Goal: Transaction & Acquisition: Purchase product/service

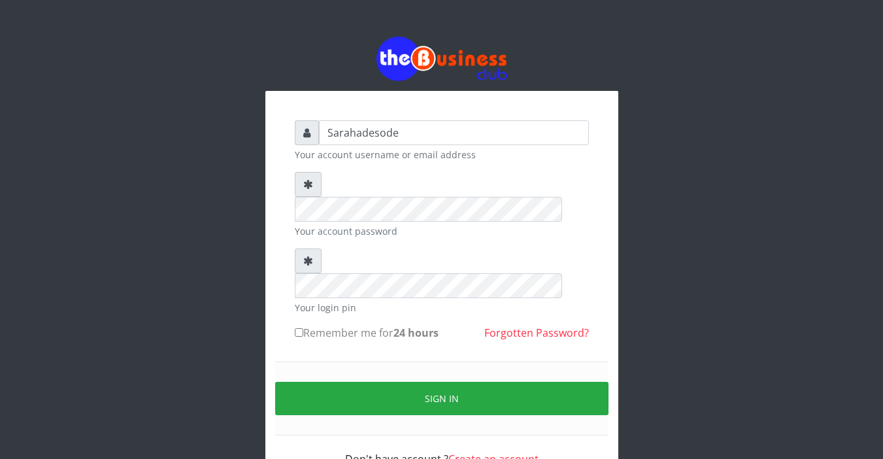
click at [725, 159] on div "Sarahadesode Your account username or email address Your account password Your …" at bounding box center [441, 263] width 745 height 526
click at [403, 134] on input "Sarahadesode" at bounding box center [454, 132] width 270 height 25
type input "S"
type input "Sarahadesode"
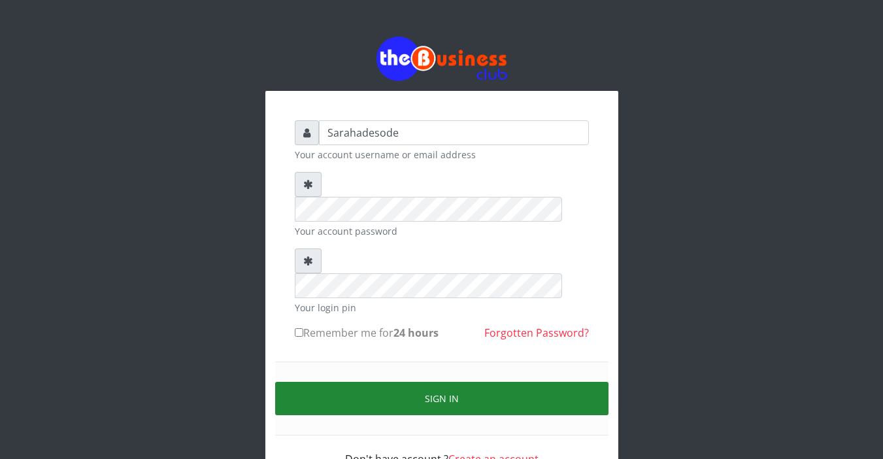
click at [418, 382] on button "Sign in" at bounding box center [441, 398] width 333 height 33
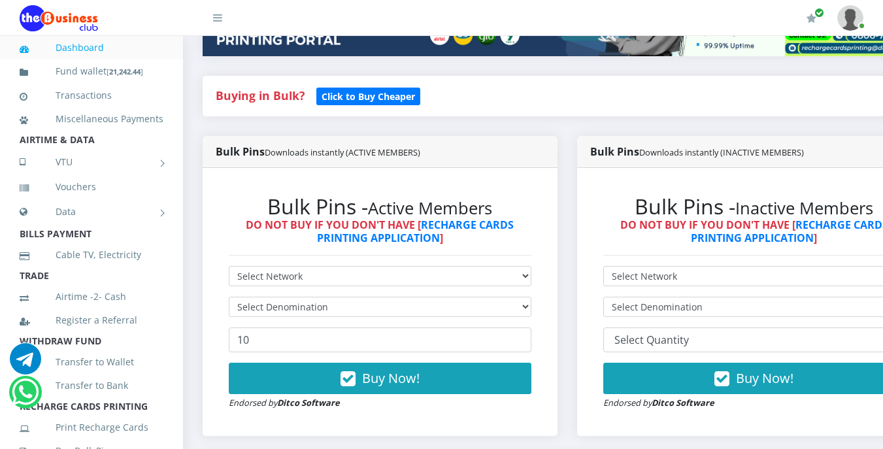
scroll to position [261, 0]
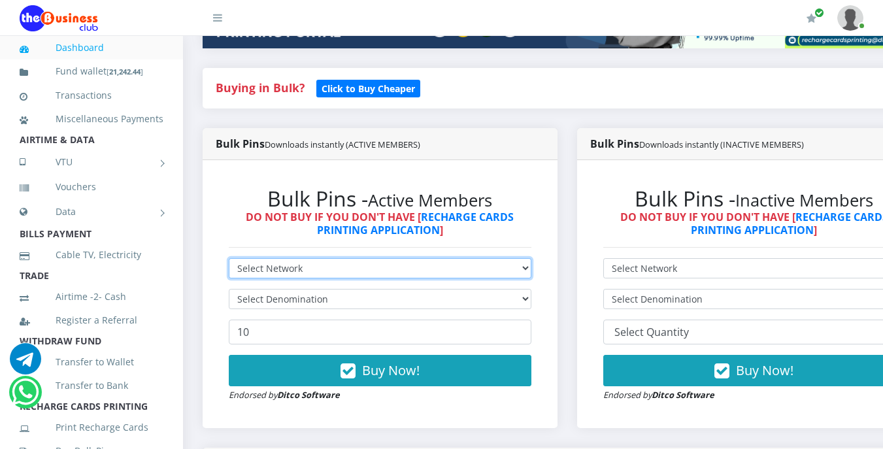
click at [320, 263] on select "Select Network MTN Globacom 9Mobile Airtel" at bounding box center [380, 268] width 302 height 20
click at [309, 269] on select "Select Network MTN Globacom 9Mobile Airtel" at bounding box center [380, 268] width 302 height 20
select select "MTN"
click at [229, 260] on select "Select Network MTN Globacom 9Mobile Airtel" at bounding box center [380, 268] width 302 height 20
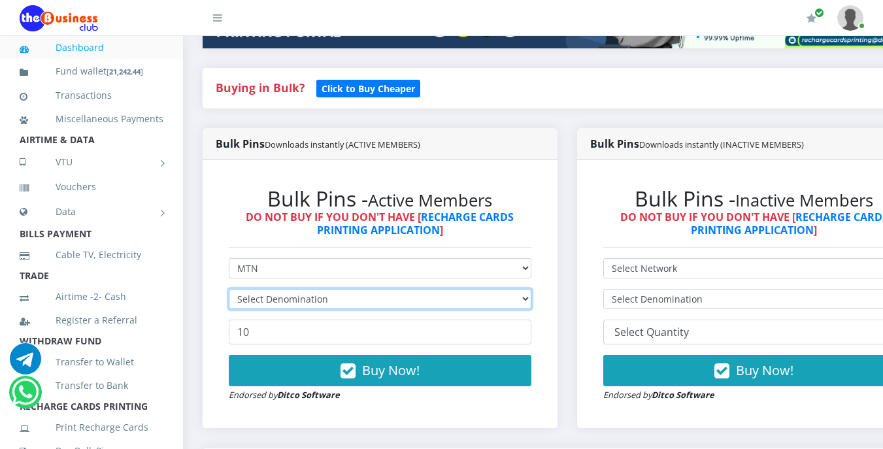
click at [312, 304] on select "Select Denomination" at bounding box center [380, 299] width 302 height 20
click at [229, 291] on select "Select Denomination" at bounding box center [380, 299] width 302 height 20
click at [329, 300] on select "Select Denomination" at bounding box center [380, 299] width 302 height 20
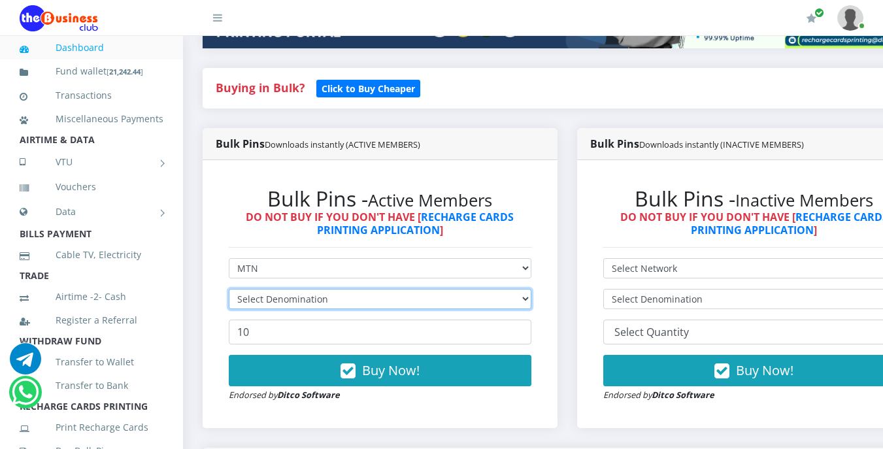
click at [329, 300] on select "Select Denomination" at bounding box center [380, 299] width 302 height 20
click at [325, 297] on select "Select Denomination MTN NGN100 - ₦96.99 MTN NGN200 - ₦193.98 MTN NGN400 - ₦387.…" at bounding box center [380, 299] width 302 height 20
select select "193.98-200"
click at [229, 291] on select "Select Denomination MTN NGN100 - ₦96.99 MTN NGN200 - ₦193.98 MTN NGN400 - ₦387.…" at bounding box center [380, 299] width 302 height 20
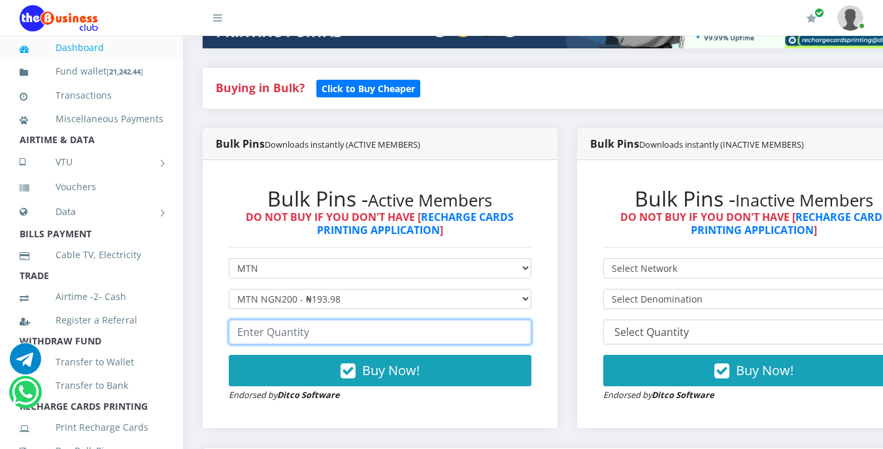
click at [334, 332] on input "number" at bounding box center [380, 331] width 302 height 25
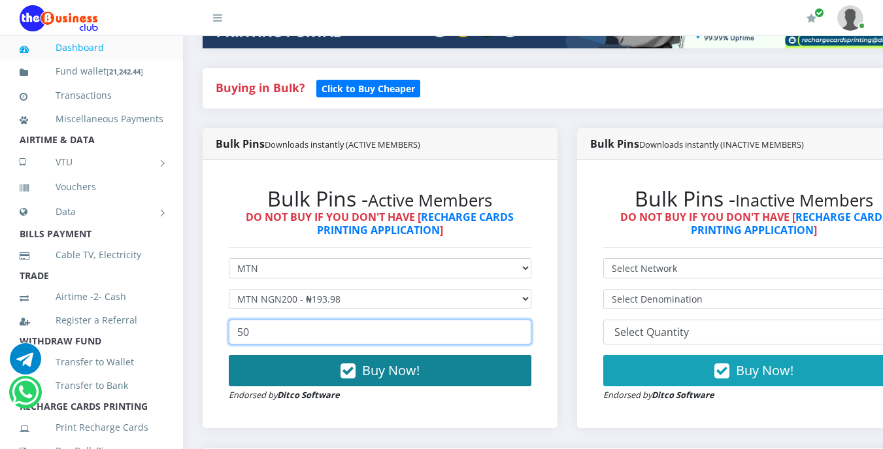
type input "50"
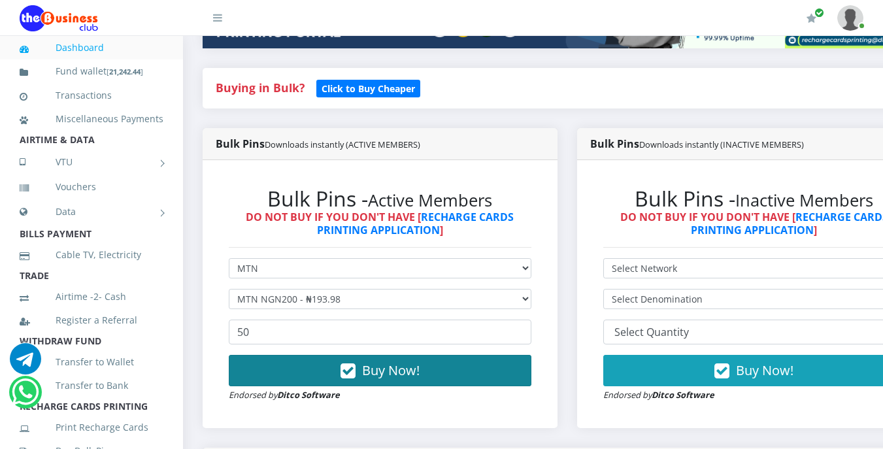
click at [378, 367] on span "Buy Now!" at bounding box center [390, 370] width 57 height 18
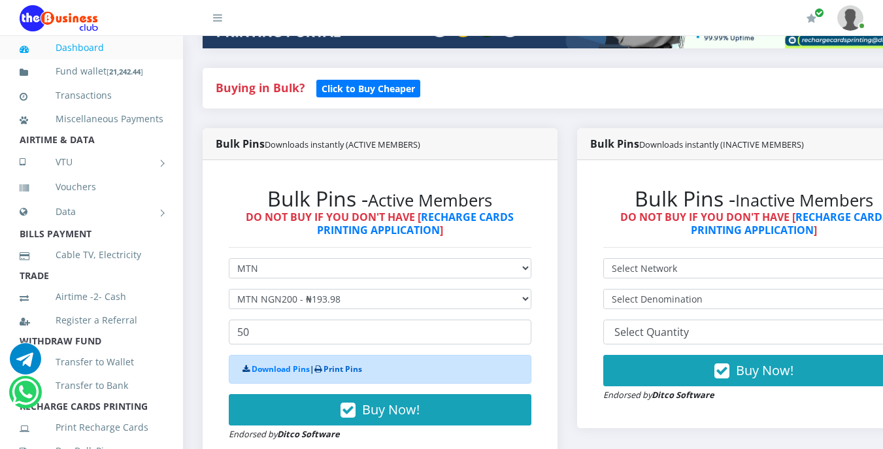
click at [332, 369] on link "Print Pins" at bounding box center [342, 368] width 39 height 11
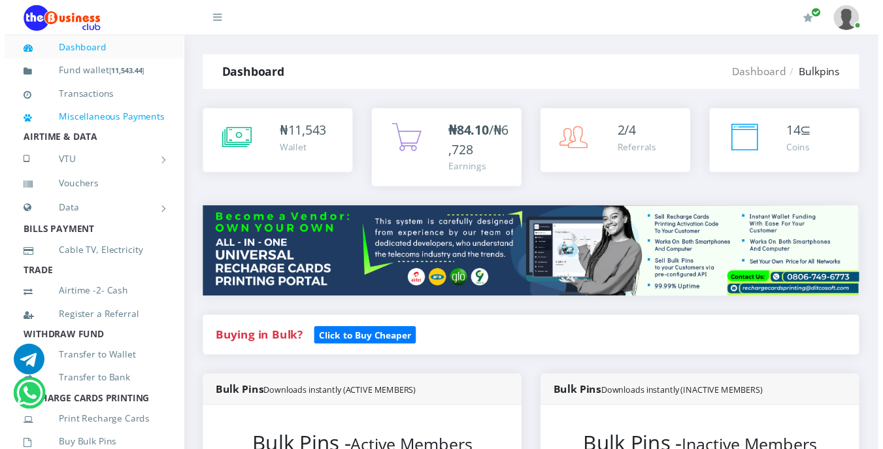
scroll to position [261, 0]
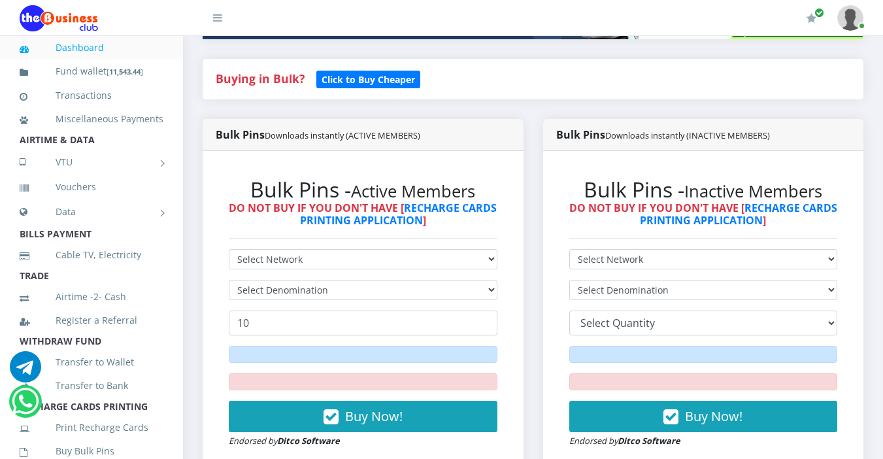
click at [106, 243] on li "BILLS PAYMENT" at bounding box center [91, 234] width 183 height 18
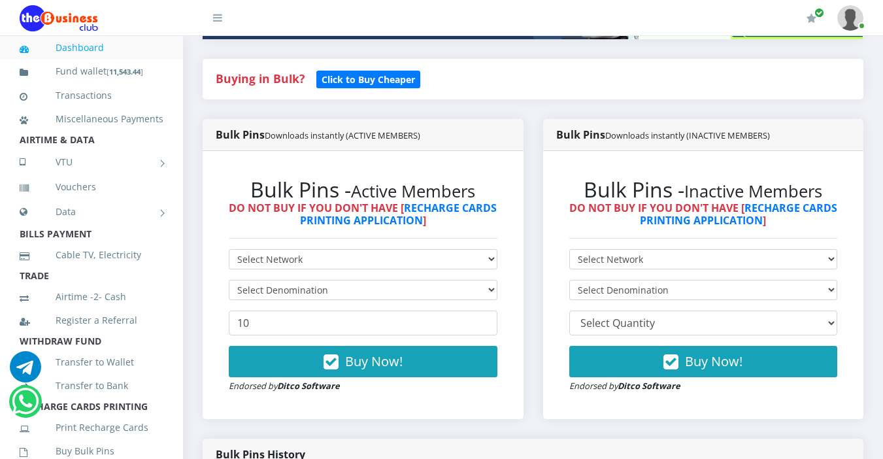
click at [94, 243] on li "BILLS PAYMENT" at bounding box center [91, 234] width 183 height 18
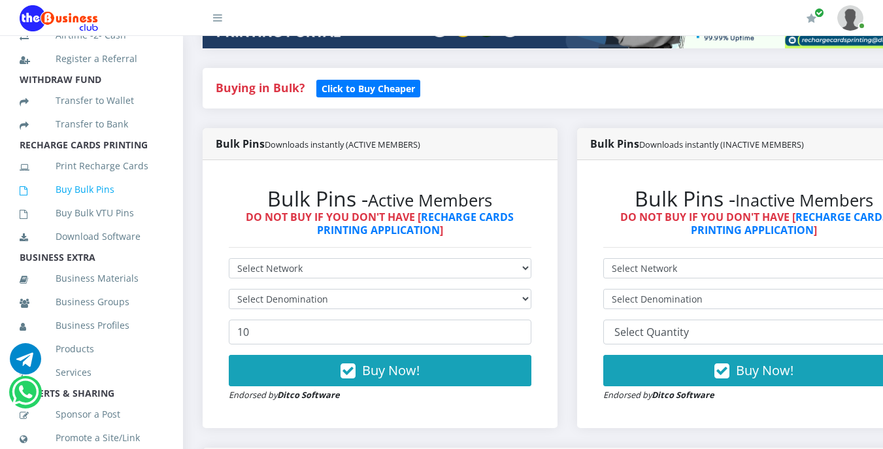
click at [100, 204] on link "Buy Bulk Pins" at bounding box center [92, 189] width 144 height 30
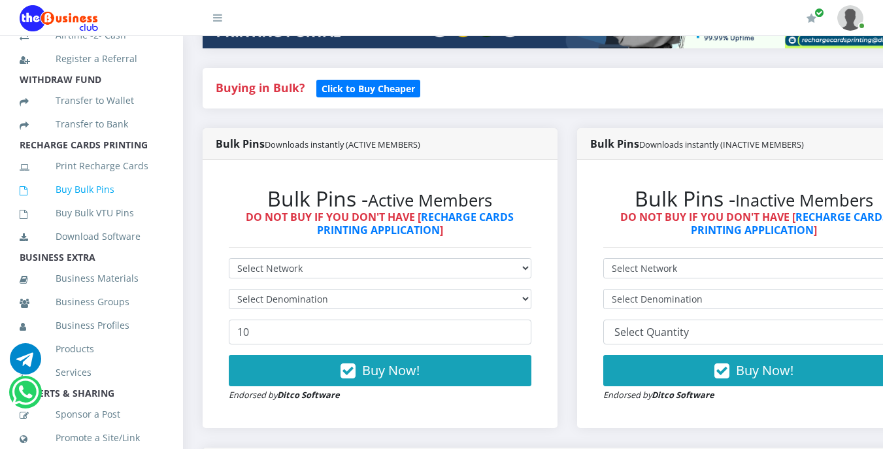
click at [100, 204] on link "Buy Bulk Pins" at bounding box center [92, 189] width 144 height 30
click at [103, 204] on link "Buy Bulk Pins" at bounding box center [92, 189] width 144 height 30
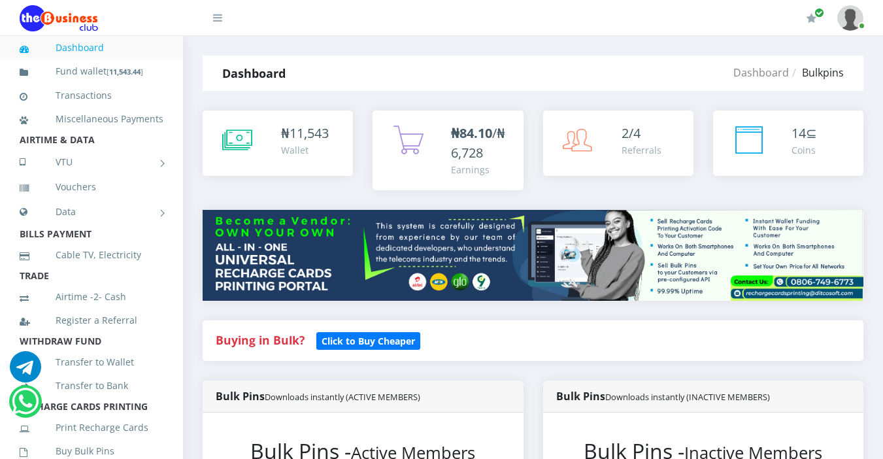
click at [278, 269] on img at bounding box center [533, 255] width 661 height 91
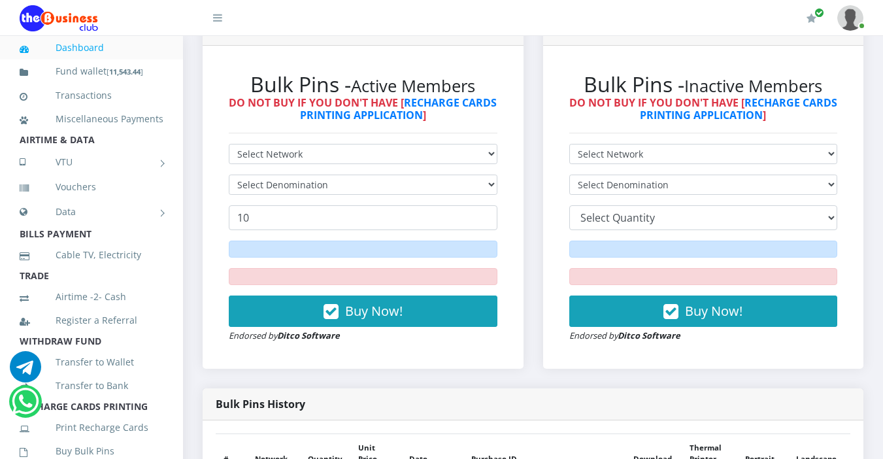
scroll to position [392, 0]
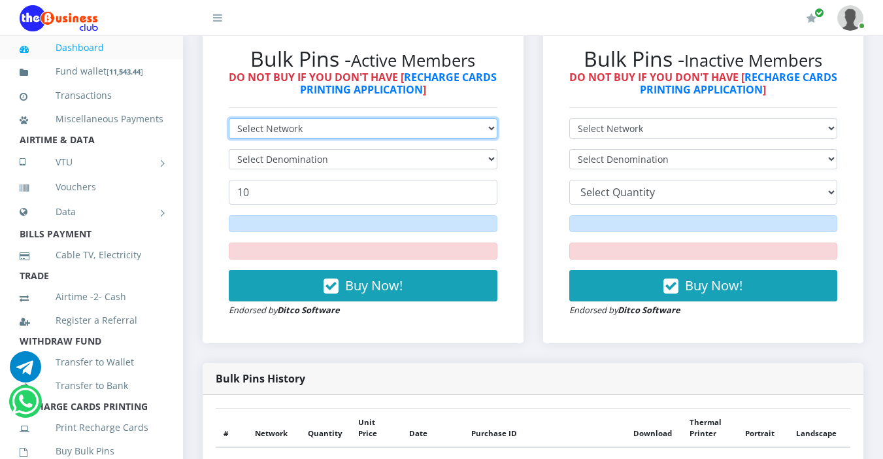
click at [323, 125] on select "Select Network MTN Globacom 9Mobile Airtel" at bounding box center [363, 128] width 269 height 20
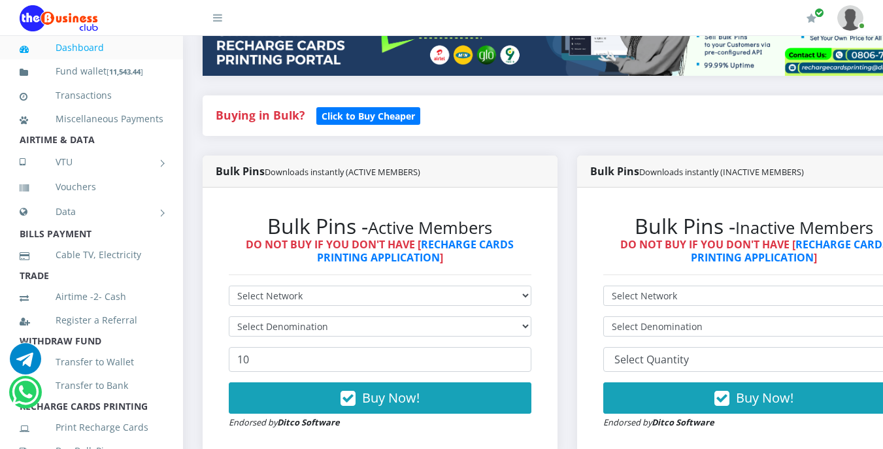
scroll to position [261, 0]
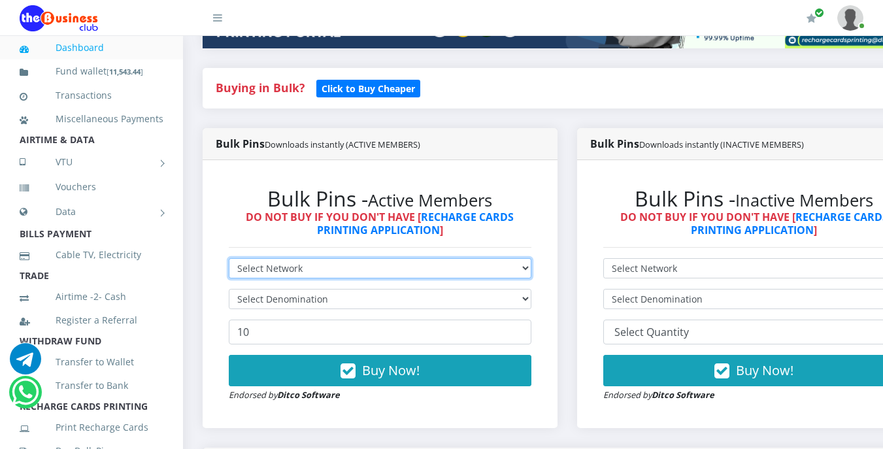
click at [303, 269] on select "Select Network MTN Globacom 9Mobile Airtel" at bounding box center [380, 268] width 302 height 20
click at [229, 260] on select "Select Network MTN Globacom 9Mobile Airtel" at bounding box center [380, 268] width 302 height 20
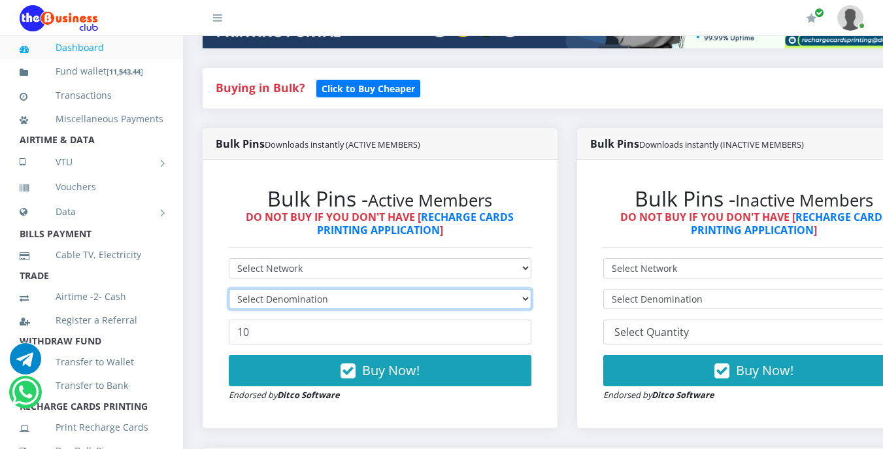
click at [310, 297] on select "Select Denomination" at bounding box center [380, 299] width 302 height 20
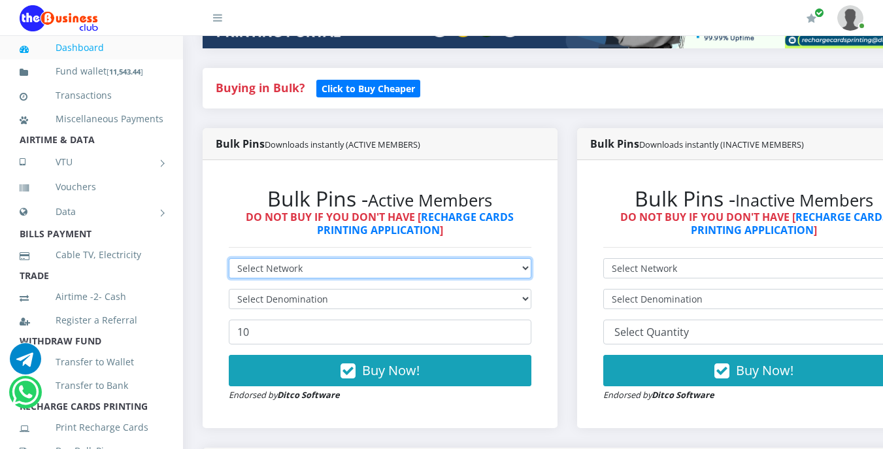
click at [311, 273] on select "Select Network MTN Globacom 9Mobile Airtel" at bounding box center [380, 268] width 302 height 20
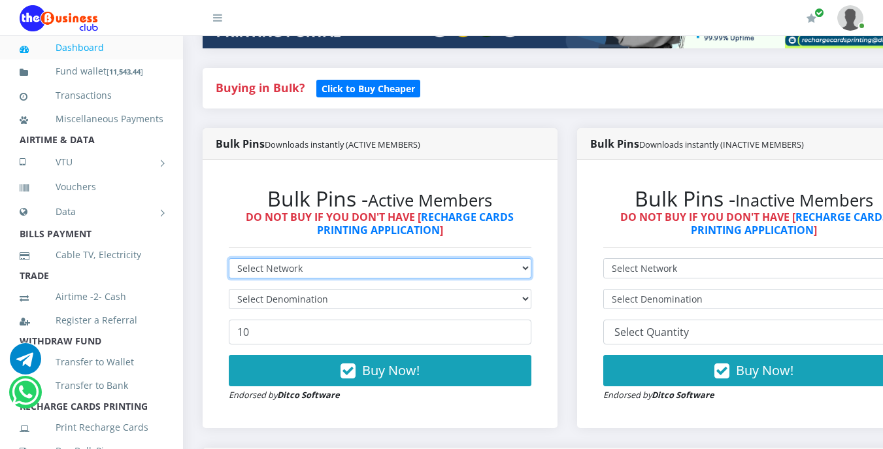
click at [304, 266] on select "Select Network MTN Globacom 9Mobile Airtel" at bounding box center [380, 268] width 302 height 20
click at [91, 243] on li "BILLS PAYMENT" at bounding box center [91, 234] width 183 height 18
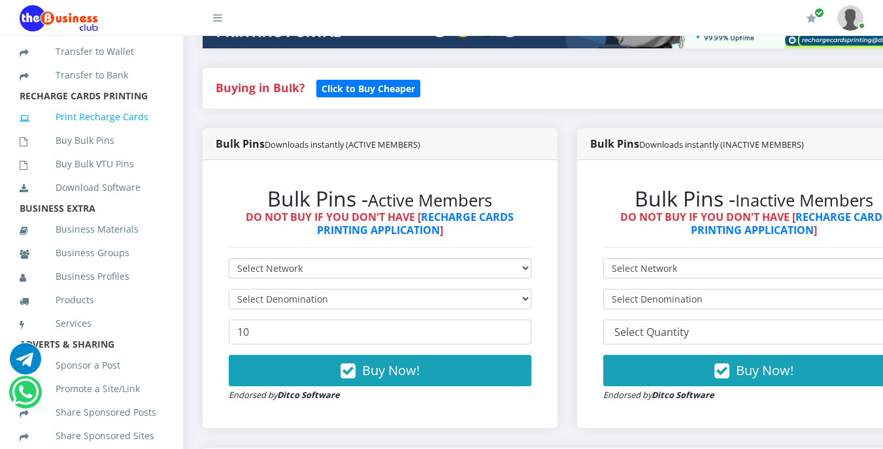
scroll to position [314, 0]
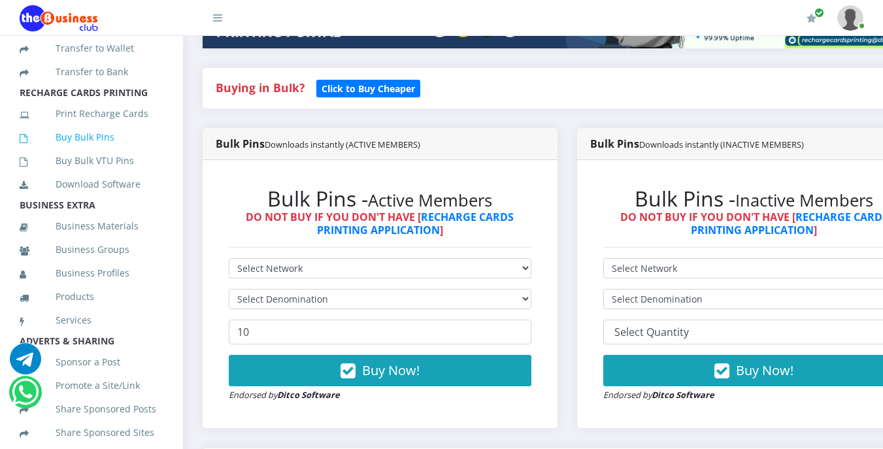
click at [103, 152] on link "Buy Bulk Pins" at bounding box center [92, 137] width 144 height 30
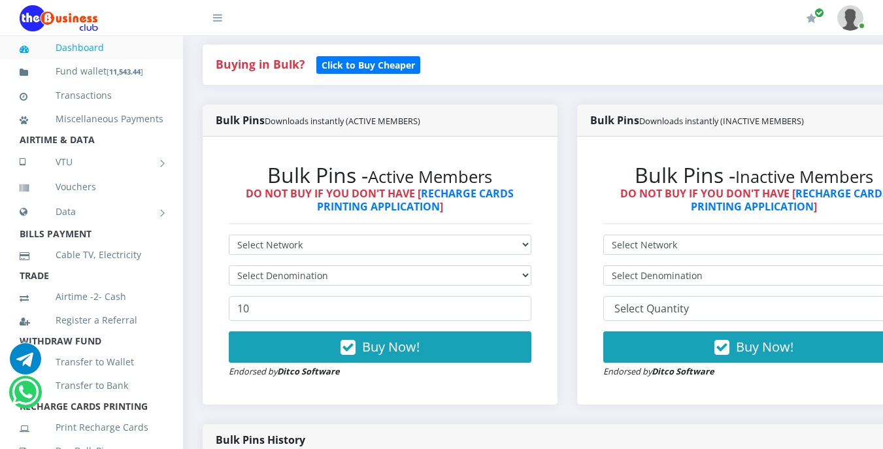
scroll to position [287, 0]
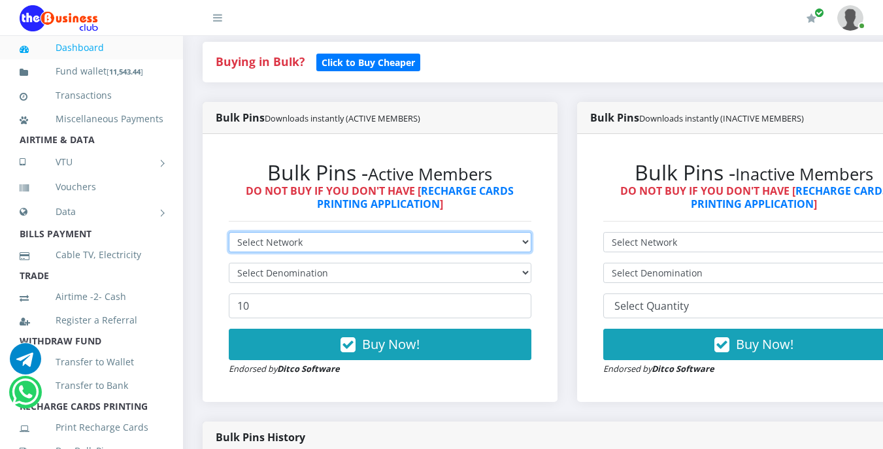
click at [299, 242] on select "Select Network MTN Globacom 9Mobile Airtel" at bounding box center [380, 242] width 302 height 20
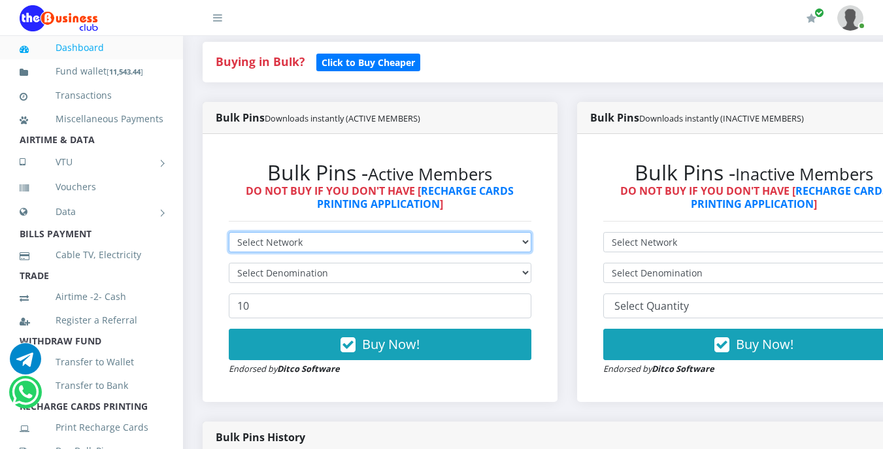
click at [299, 242] on select "Select Network MTN Globacom 9Mobile Airtel" at bounding box center [380, 242] width 302 height 20
click at [95, 149] on li "AIRTIME & DATA" at bounding box center [91, 140] width 183 height 18
click at [93, 149] on li "AIRTIME & DATA" at bounding box center [91, 140] width 183 height 18
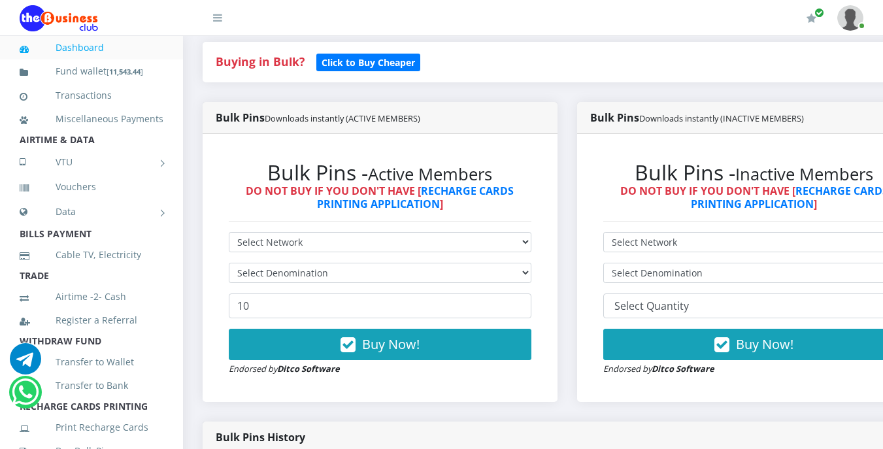
click at [93, 149] on li "AIRTIME & DATA" at bounding box center [91, 140] width 183 height 18
click at [350, 242] on select "Select Network MTN Globacom 9Mobile Airtel" at bounding box center [380, 242] width 302 height 20
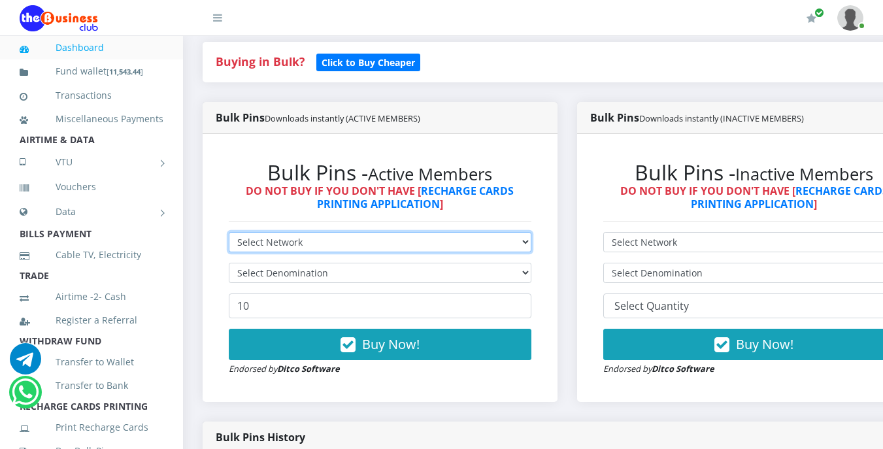
click at [312, 239] on select "Select Network MTN Globacom 9Mobile Airtel" at bounding box center [380, 242] width 302 height 20
click at [304, 244] on select "Select Network MTN Globacom 9Mobile Airtel" at bounding box center [380, 242] width 302 height 20
click at [298, 242] on select "Select Network MTN Globacom 9Mobile Airtel" at bounding box center [380, 242] width 302 height 20
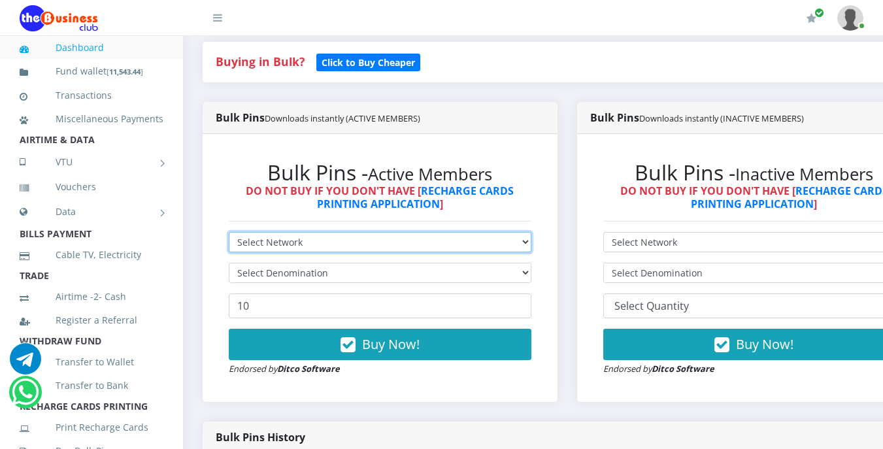
click at [298, 242] on select "Select Network MTN Globacom 9Mobile Airtel" at bounding box center [380, 242] width 302 height 20
select select "MTN"
click at [229, 234] on select "Select Network MTN Globacom 9Mobile Airtel" at bounding box center [380, 242] width 302 height 20
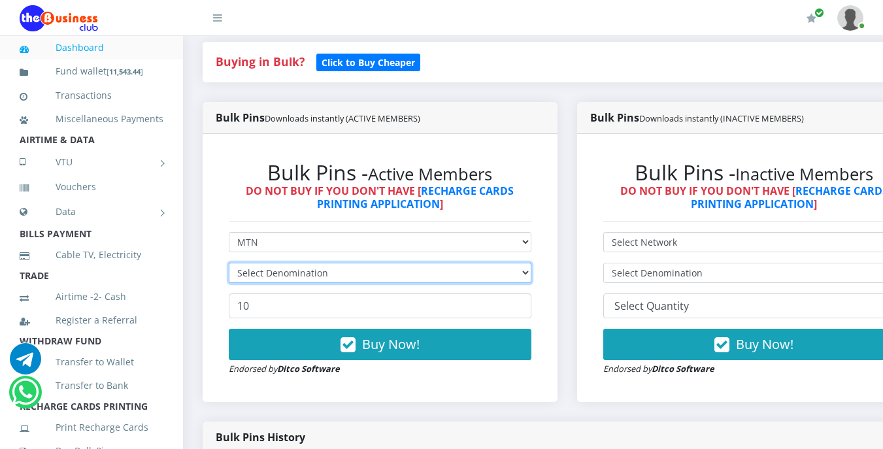
click at [301, 272] on select "Select Denomination" at bounding box center [380, 273] width 302 height 20
click at [301, 272] on select "Select Denomination MTN NGN100 - ₦96.99 MTN NGN200 - ₦193.98 MTN NGN400 - ₦387.…" at bounding box center [380, 273] width 302 height 20
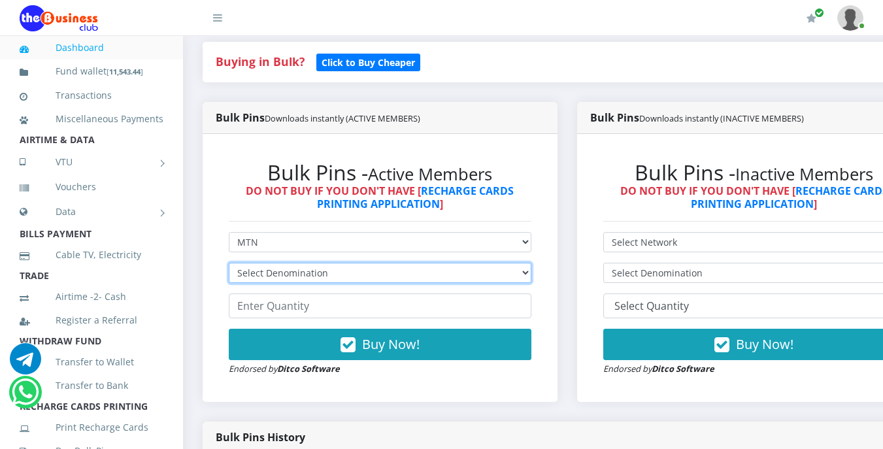
select select "96.99-100"
click at [229, 265] on select "Select Denomination MTN NGN100 - ₦96.99 MTN NGN200 - ₦193.98 MTN NGN400 - ₦387.…" at bounding box center [380, 273] width 302 height 20
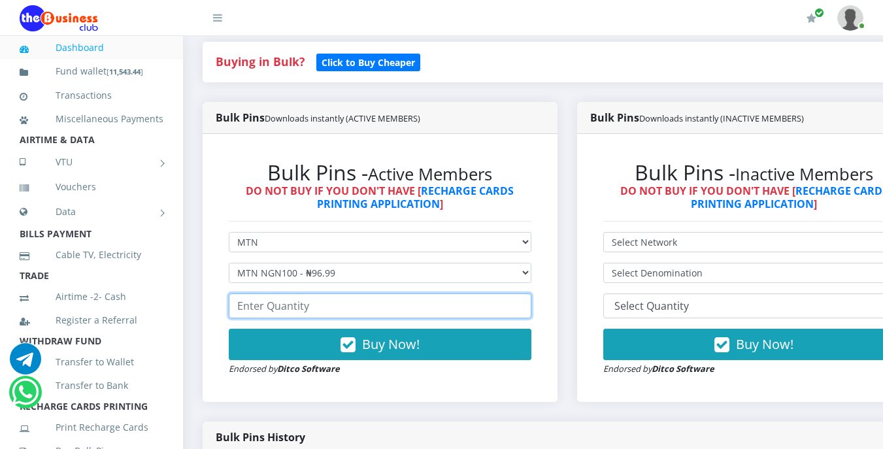
click at [323, 306] on input "number" at bounding box center [380, 305] width 302 height 25
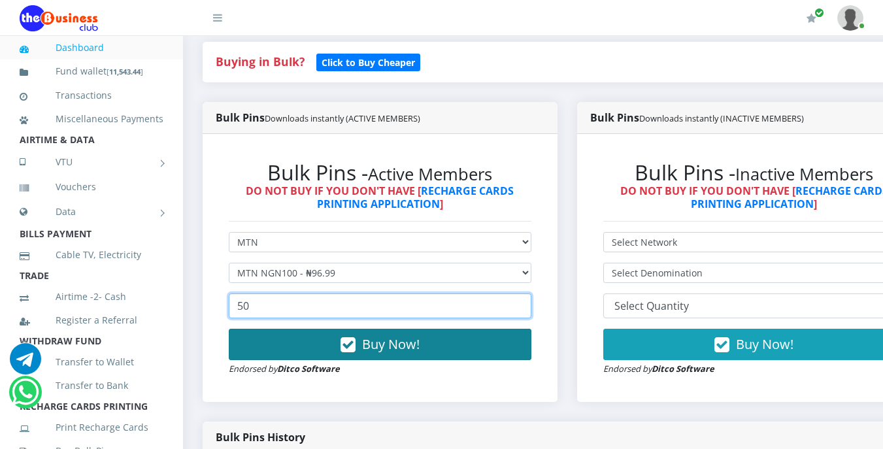
type input "50"
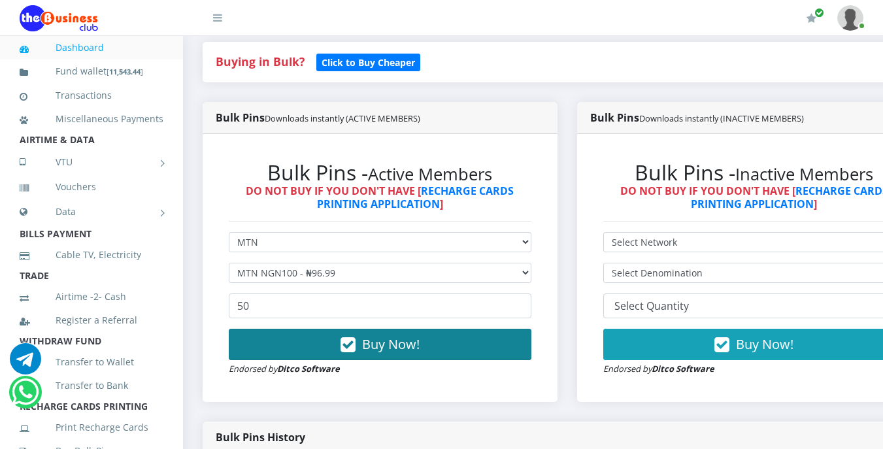
click at [373, 342] on span "Buy Now!" at bounding box center [390, 344] width 57 height 18
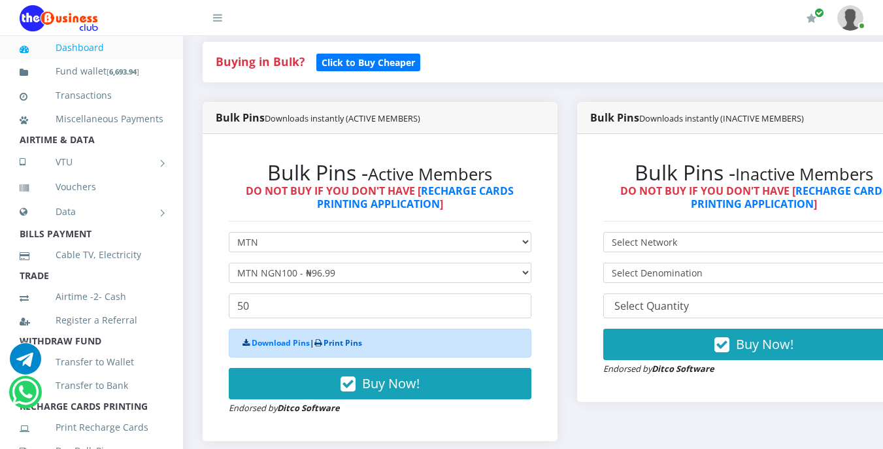
click at [350, 344] on link "Print Pins" at bounding box center [342, 342] width 39 height 11
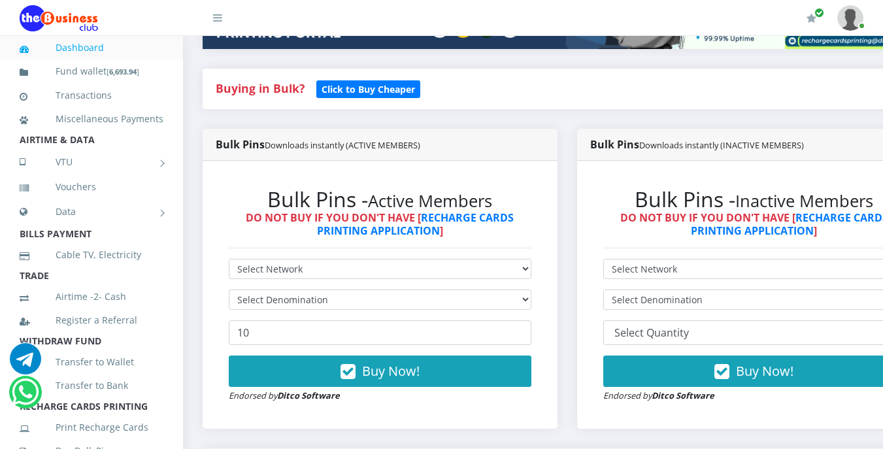
scroll to position [261, 0]
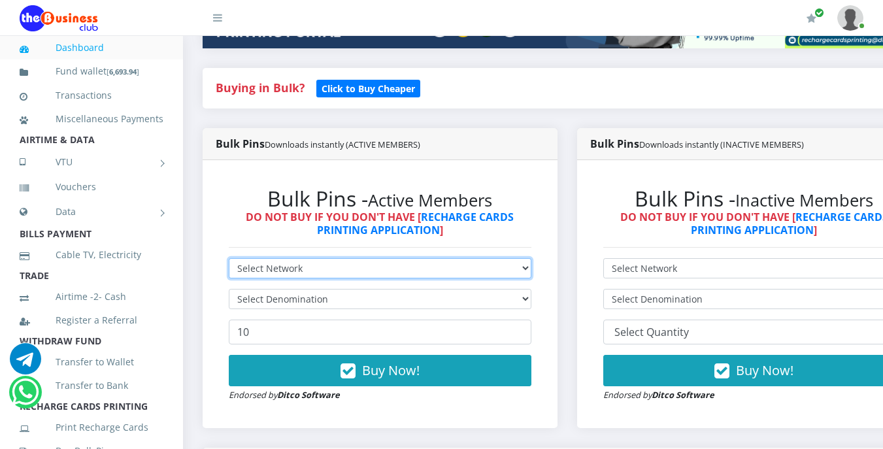
click at [307, 270] on select "Select Network MTN Globacom 9Mobile Airtel" at bounding box center [380, 268] width 302 height 20
click at [310, 269] on select "Select Network MTN Globacom 9Mobile Airtel" at bounding box center [380, 268] width 302 height 20
click at [321, 272] on select "Select Network MTN Globacom 9Mobile Airtel" at bounding box center [380, 268] width 302 height 20
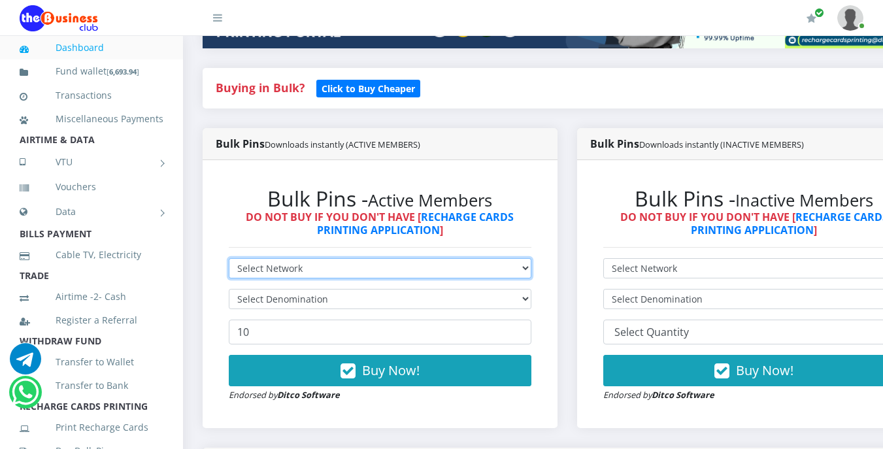
select select "Airtel"
click at [229, 260] on select "Select Network MTN Globacom 9Mobile Airtel" at bounding box center [380, 268] width 302 height 20
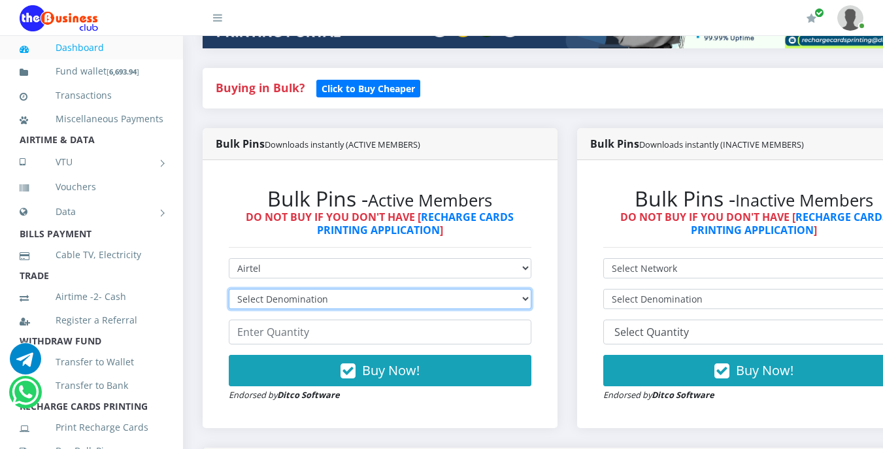
click at [335, 301] on select "Select Denomination Airtel NGN100 - ₦96.38 Airtel NGN200 - ₦192.76 Airtel NGN50…" at bounding box center [380, 299] width 302 height 20
select select "192.76-200"
click at [229, 291] on select "Select Denomination Airtel NGN100 - ₦96.38 Airtel NGN200 - ₦192.76 Airtel NGN50…" at bounding box center [380, 299] width 302 height 20
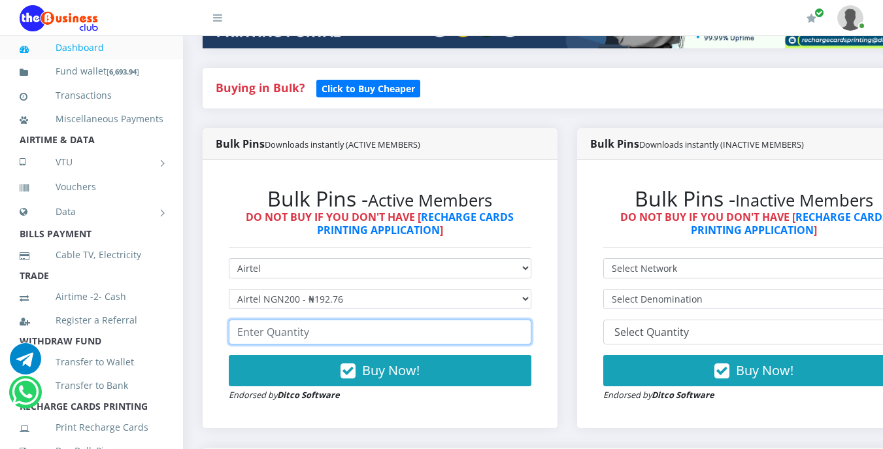
click at [320, 333] on input "number" at bounding box center [380, 331] width 302 height 25
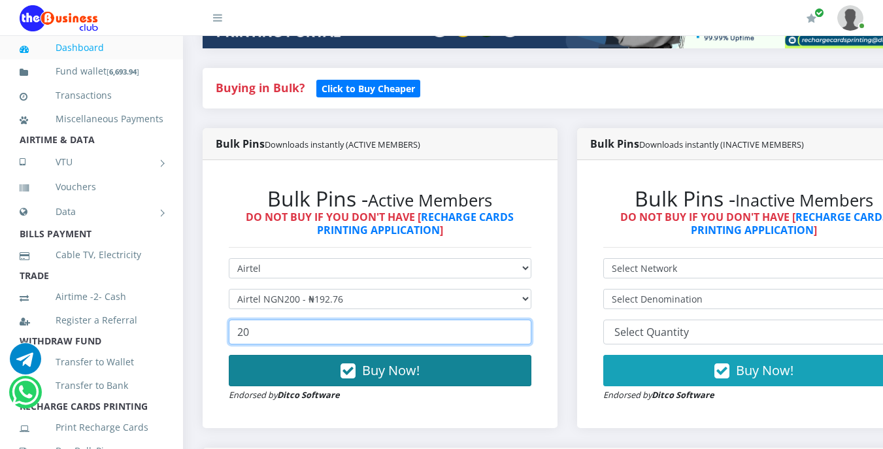
type input "20"
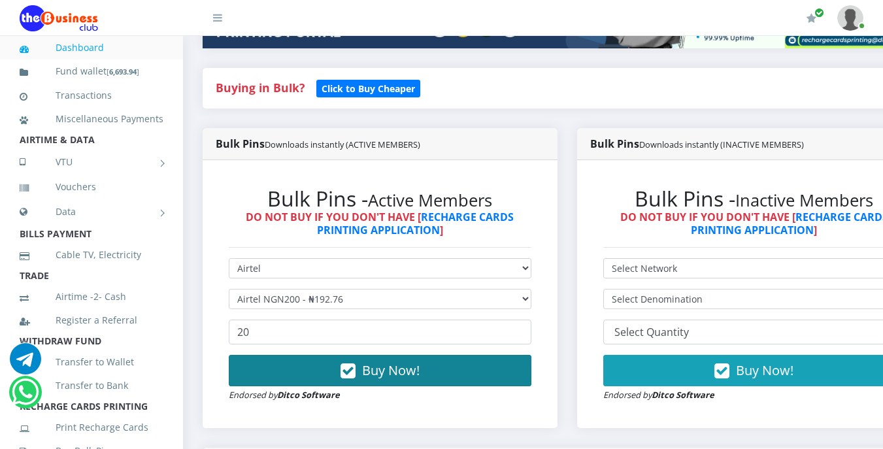
click at [361, 372] on button "Buy Now!" at bounding box center [380, 370] width 302 height 31
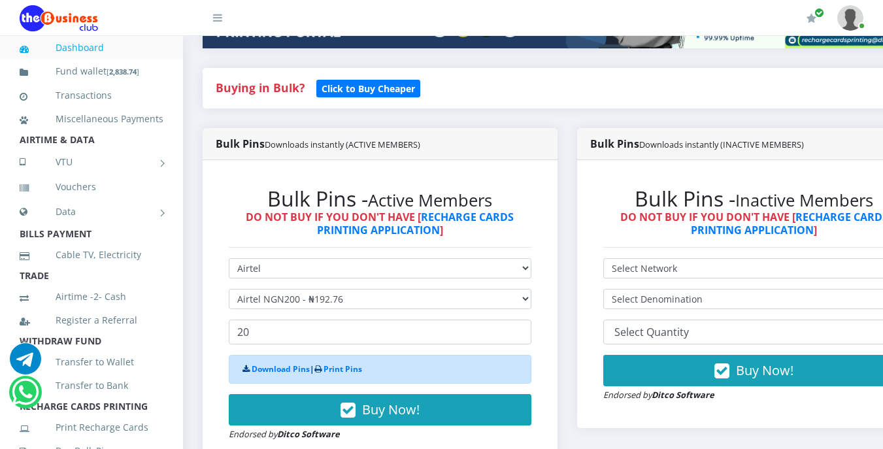
click at [96, 149] on li "AIRTIME & DATA" at bounding box center [91, 140] width 183 height 18
click at [94, 149] on li "AIRTIME & DATA" at bounding box center [91, 140] width 183 height 18
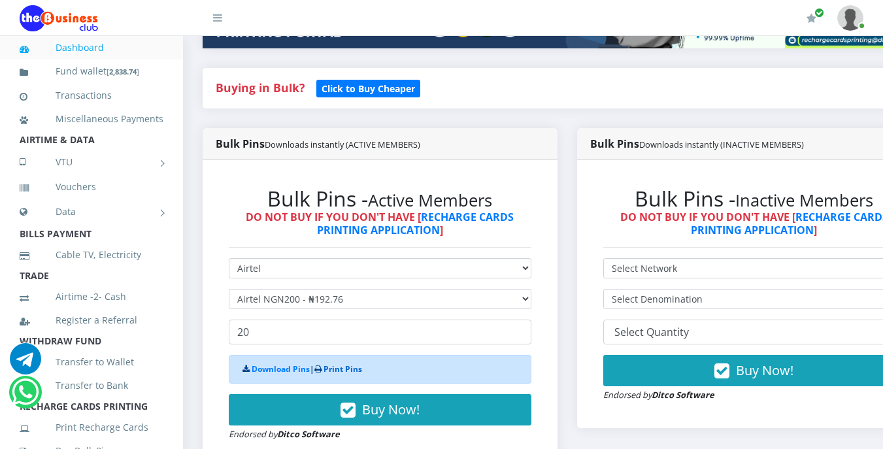
click at [354, 374] on link "Print Pins" at bounding box center [342, 368] width 39 height 11
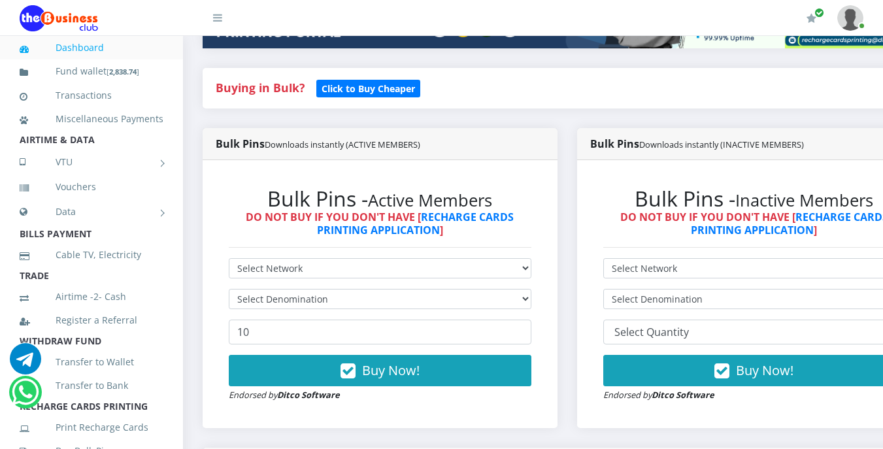
click at [92, 149] on li "AIRTIME & DATA" at bounding box center [91, 140] width 183 height 18
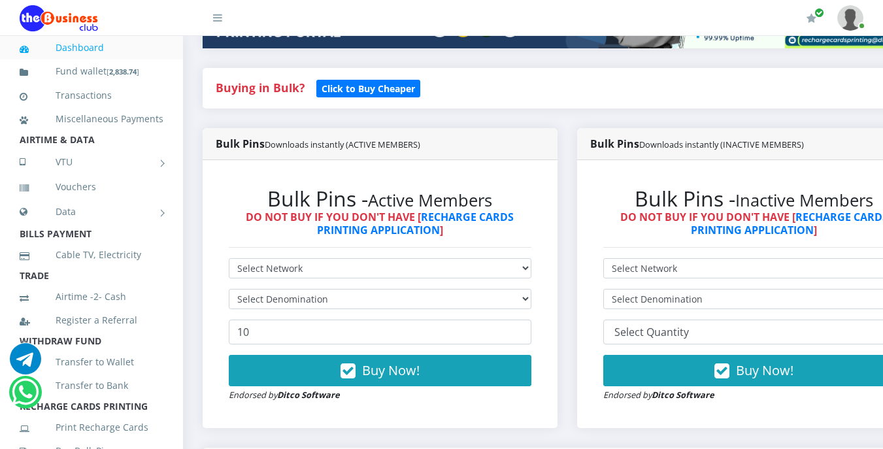
click at [93, 149] on li "AIRTIME & DATA" at bounding box center [91, 140] width 183 height 18
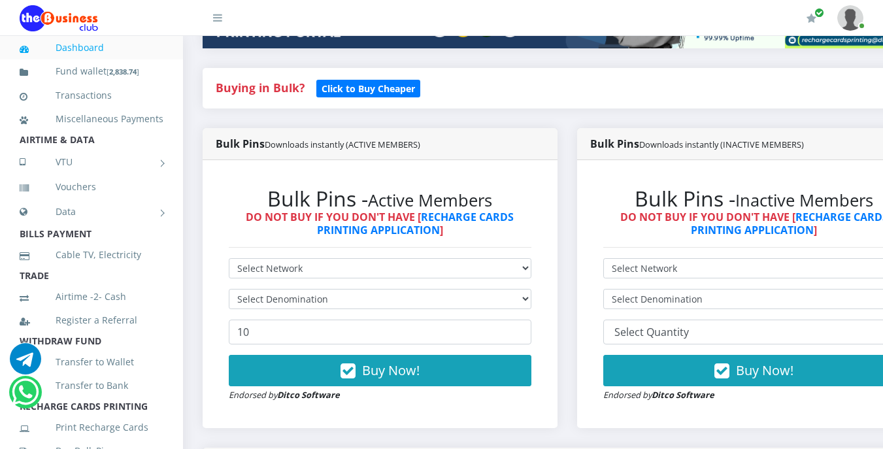
click at [93, 149] on li "AIRTIME & DATA" at bounding box center [91, 140] width 183 height 18
click at [90, 149] on li "AIRTIME & DATA" at bounding box center [91, 140] width 183 height 18
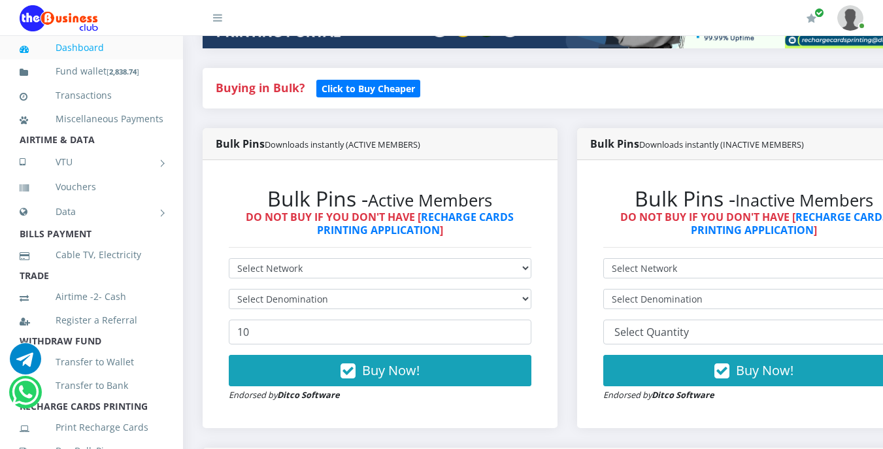
click at [95, 149] on li "AIRTIME & DATA" at bounding box center [91, 140] width 183 height 18
click at [91, 243] on li "BILLS PAYMENT" at bounding box center [91, 234] width 183 height 18
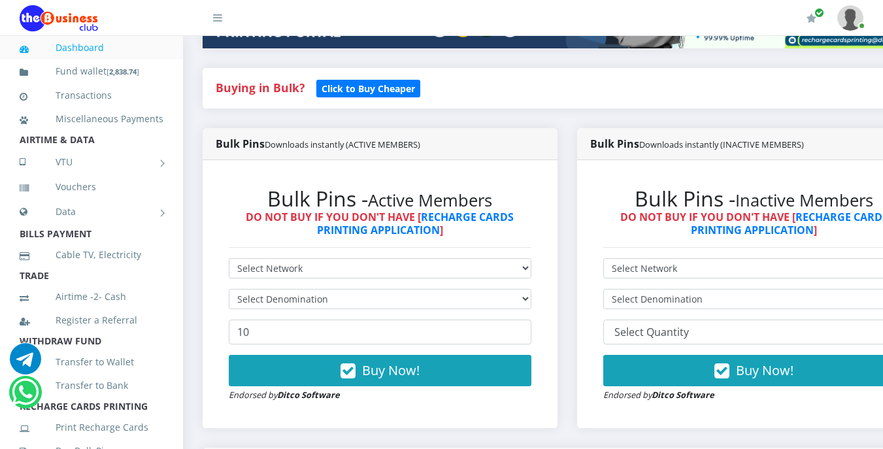
click at [91, 243] on li "BILLS PAYMENT" at bounding box center [91, 234] width 183 height 18
click at [291, 273] on select "Select Network MTN Globacom 9Mobile Airtel" at bounding box center [380, 268] width 302 height 20
click at [288, 268] on select "Select Network MTN Globacom 9Mobile Airtel" at bounding box center [380, 268] width 302 height 20
click at [229, 260] on select "Select Network MTN Globacom 9Mobile Airtel" at bounding box center [380, 268] width 302 height 20
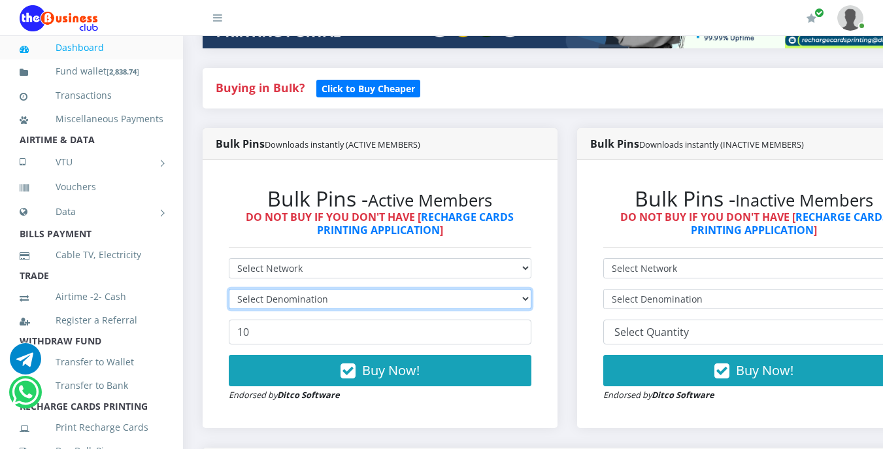
click at [275, 299] on select "Select Denomination" at bounding box center [380, 299] width 302 height 20
click at [87, 149] on li "AIRTIME & DATA" at bounding box center [91, 140] width 183 height 18
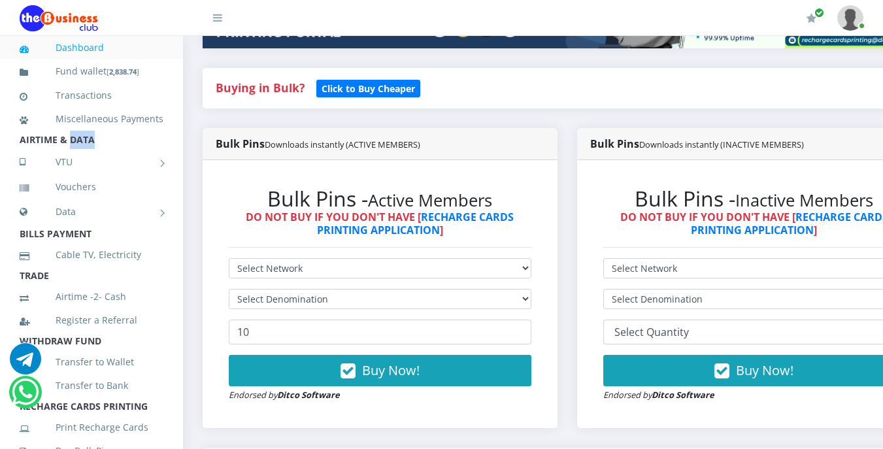
click at [87, 149] on li "AIRTIME & DATA" at bounding box center [91, 140] width 183 height 18
click at [100, 149] on li "AIRTIME & DATA" at bounding box center [91, 140] width 183 height 18
click at [97, 149] on li "AIRTIME & DATA" at bounding box center [91, 140] width 183 height 18
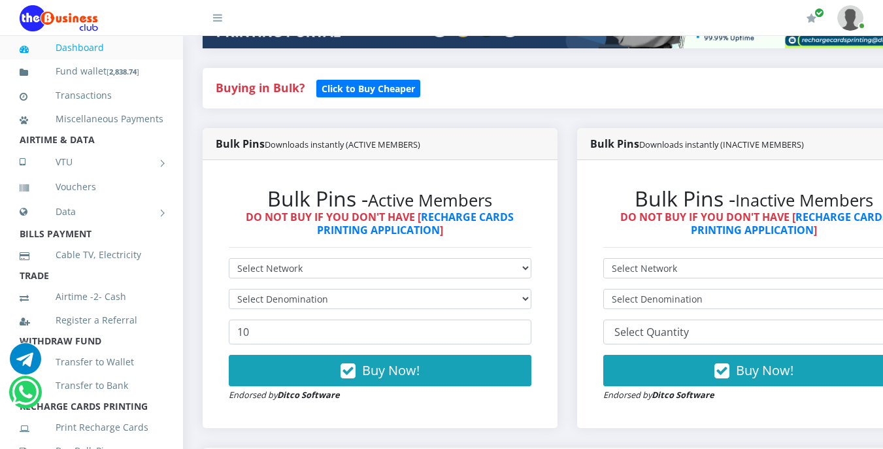
click at [93, 149] on li "AIRTIME & DATA" at bounding box center [91, 140] width 183 height 18
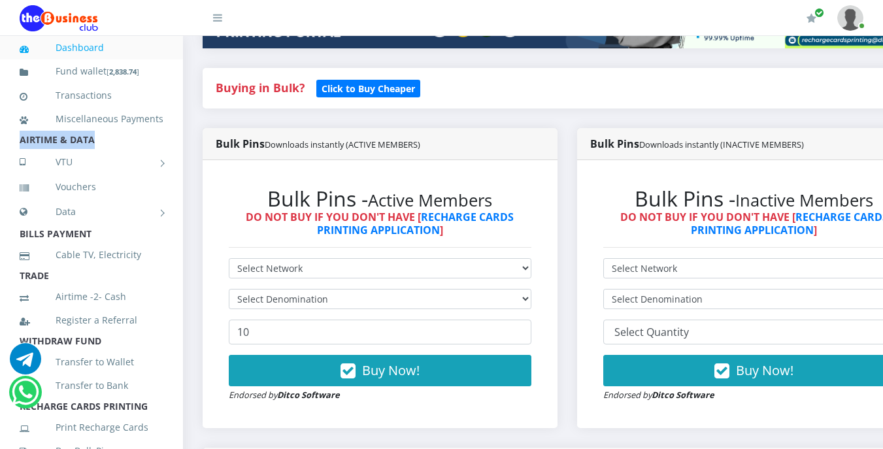
click at [93, 149] on li "AIRTIME & DATA" at bounding box center [91, 140] width 183 height 18
click at [103, 149] on li "AIRTIME & DATA" at bounding box center [91, 140] width 183 height 18
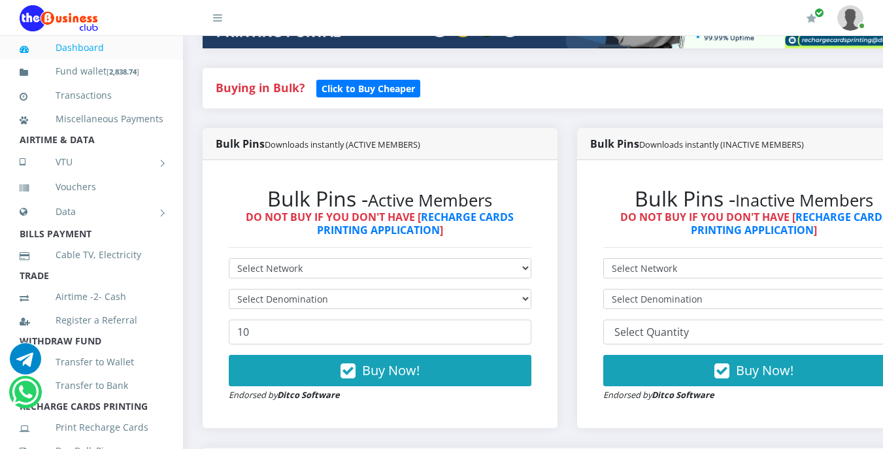
click at [103, 149] on li "AIRTIME & DATA" at bounding box center [91, 140] width 183 height 18
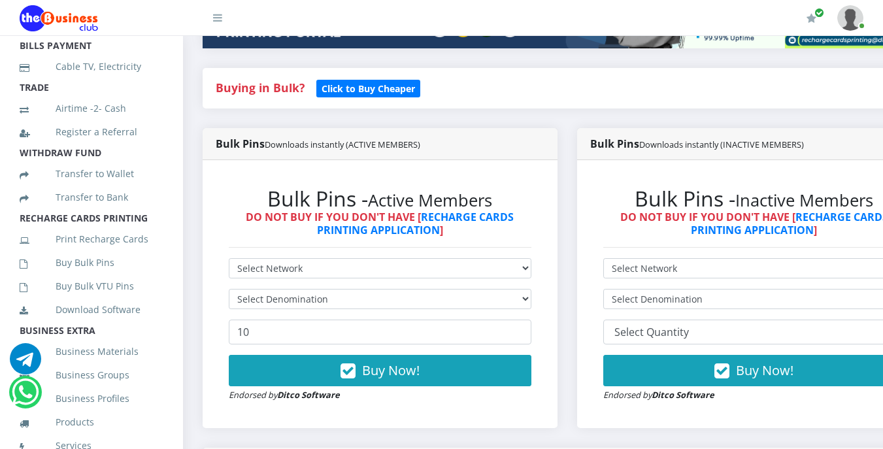
scroll to position [235, 0]
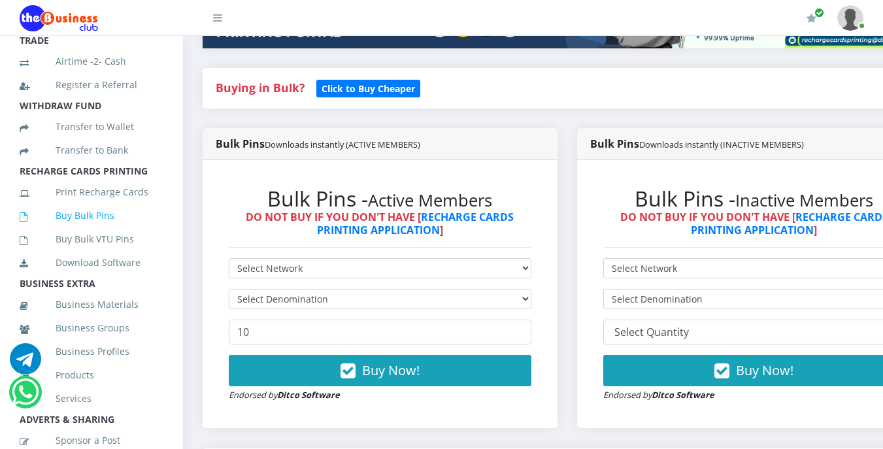
click at [97, 231] on link "Buy Bulk Pins" at bounding box center [92, 216] width 144 height 30
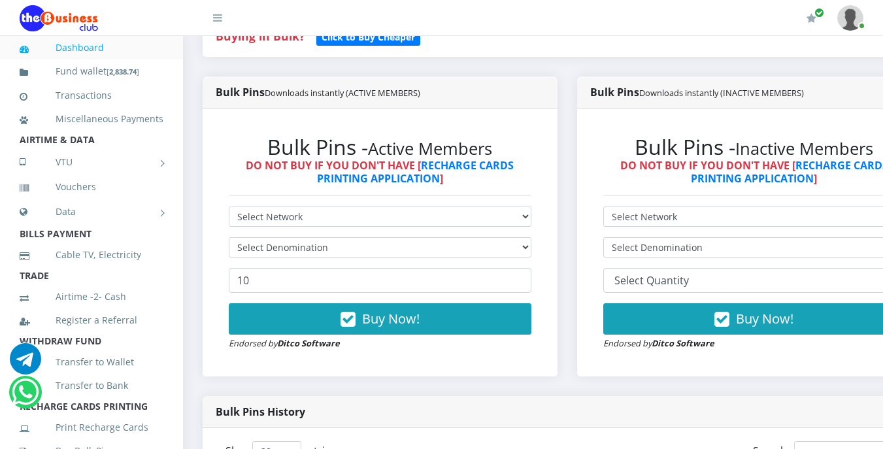
scroll to position [314, 0]
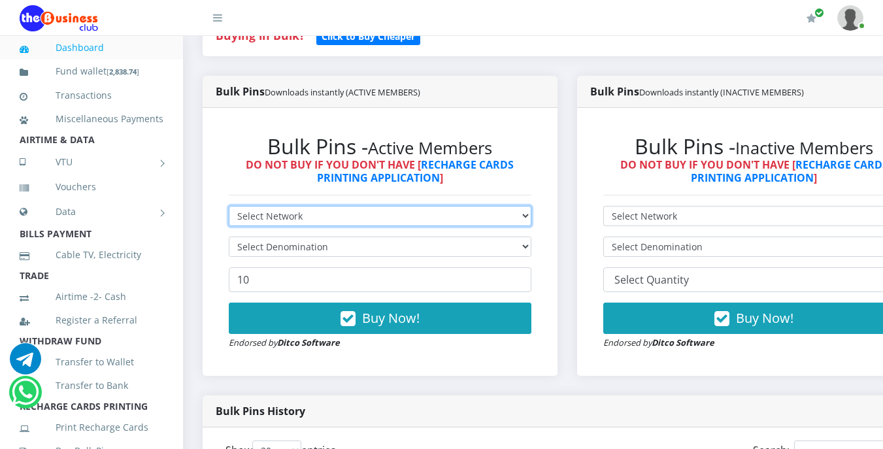
click at [306, 218] on select "Select Network MTN Globacom 9Mobile Airtel" at bounding box center [380, 216] width 302 height 20
select select "Airtel"
click at [229, 208] on select "Select Network MTN Globacom 9Mobile Airtel" at bounding box center [380, 216] width 302 height 20
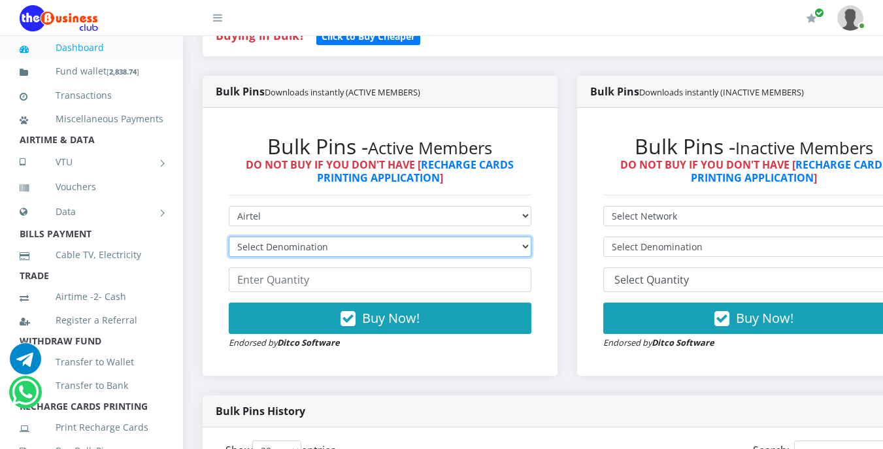
click at [330, 245] on select "Select Denomination Airtel NGN100 - ₦96.38 Airtel NGN200 - ₦192.76 Airtel NGN50…" at bounding box center [380, 247] width 302 height 20
select select "96.38-100"
click at [229, 238] on select "Select Denomination Airtel NGN100 - ₦96.38 Airtel NGN200 - ₦192.76 Airtel NGN50…" at bounding box center [380, 247] width 302 height 20
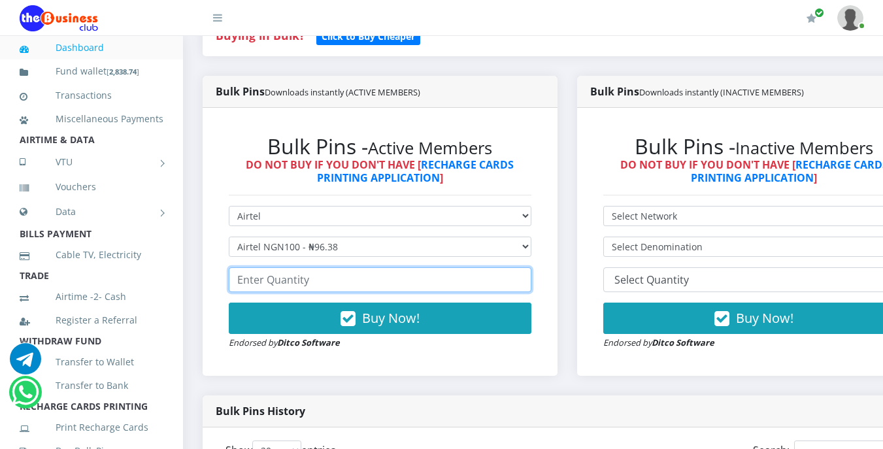
click at [329, 284] on input "number" at bounding box center [380, 279] width 302 height 25
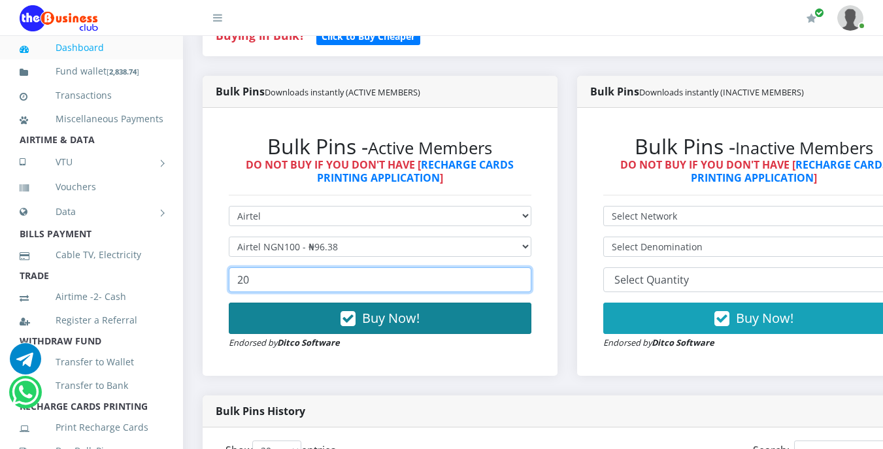
type input "20"
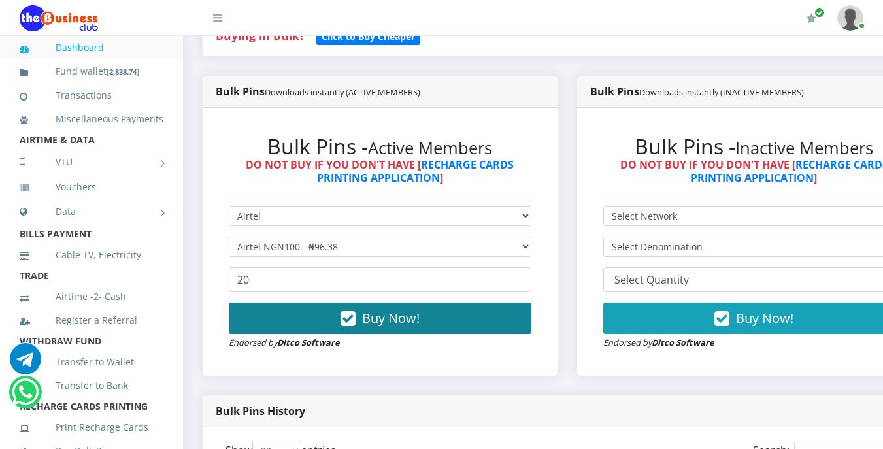
click at [373, 321] on span "Buy Now!" at bounding box center [390, 318] width 57 height 18
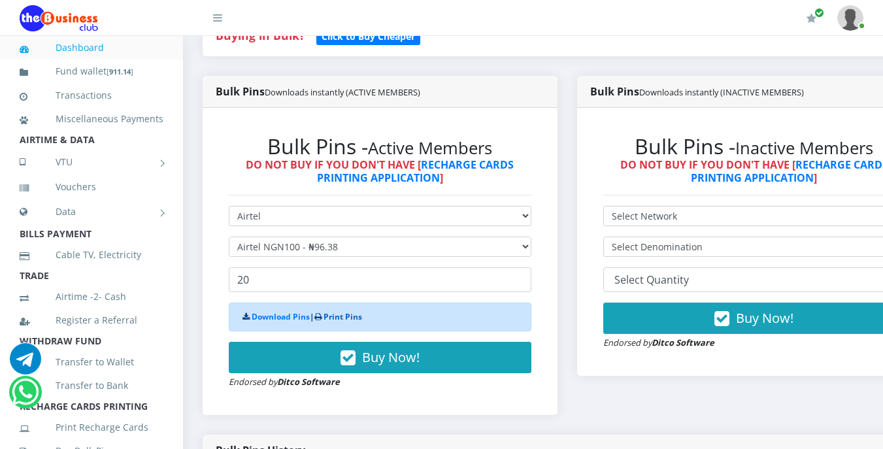
click at [361, 319] on link "Print Pins" at bounding box center [342, 316] width 39 height 11
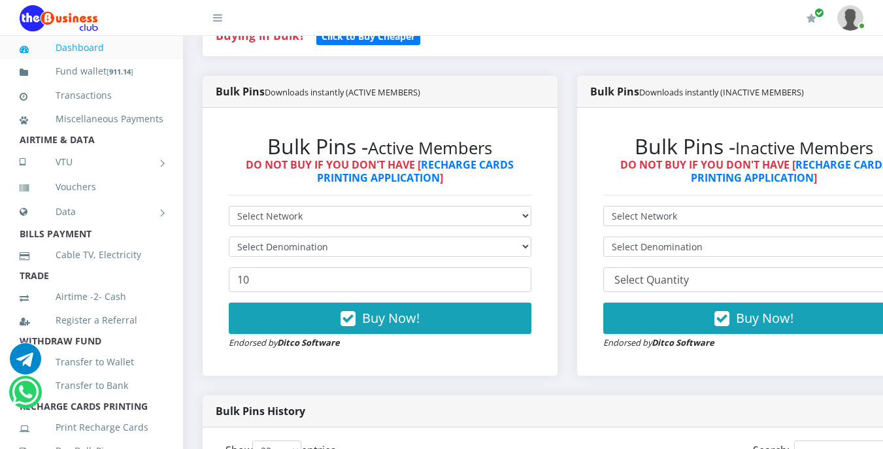
click at [98, 149] on li "AIRTIME & DATA" at bounding box center [91, 140] width 183 height 18
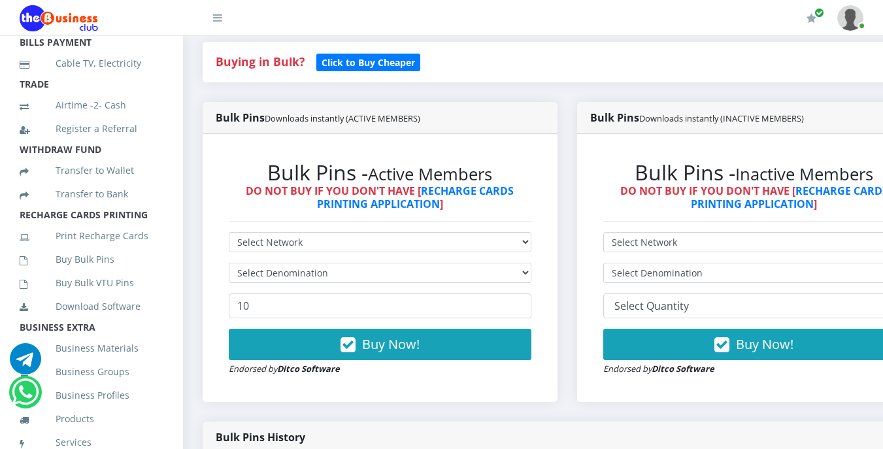
scroll to position [287, 0]
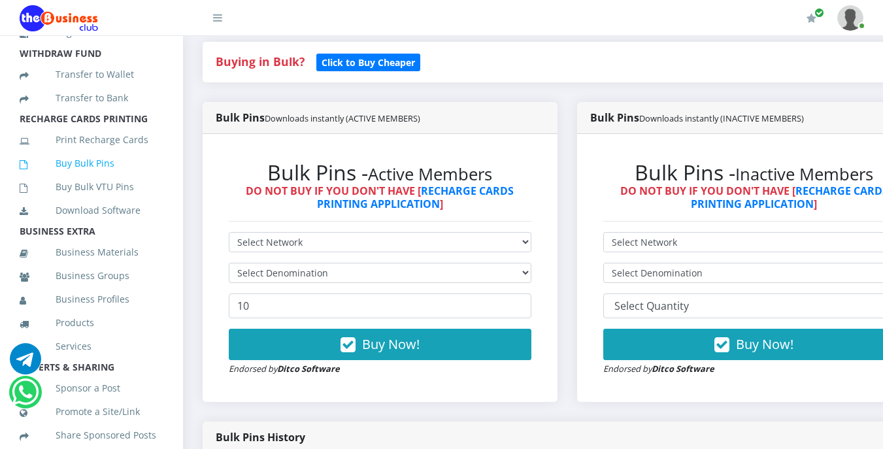
click at [114, 178] on link "Buy Bulk Pins" at bounding box center [92, 163] width 144 height 30
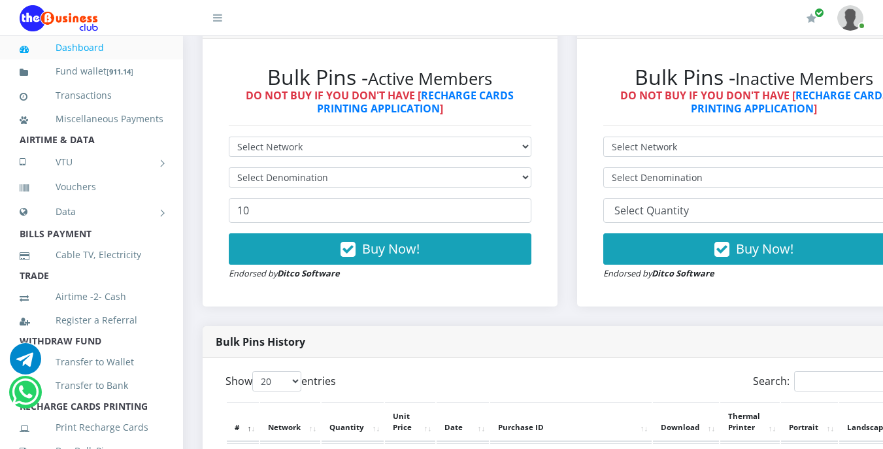
scroll to position [392, 0]
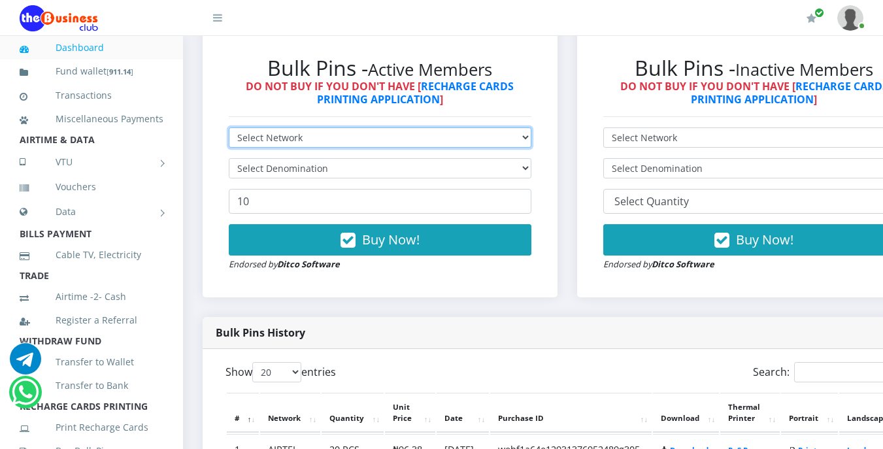
click at [312, 135] on select "Select Network MTN Globacom 9Mobile Airtel" at bounding box center [380, 137] width 302 height 20
select select "Airtel"
click at [229, 129] on select "Select Network MTN Globacom 9Mobile Airtel" at bounding box center [380, 137] width 302 height 20
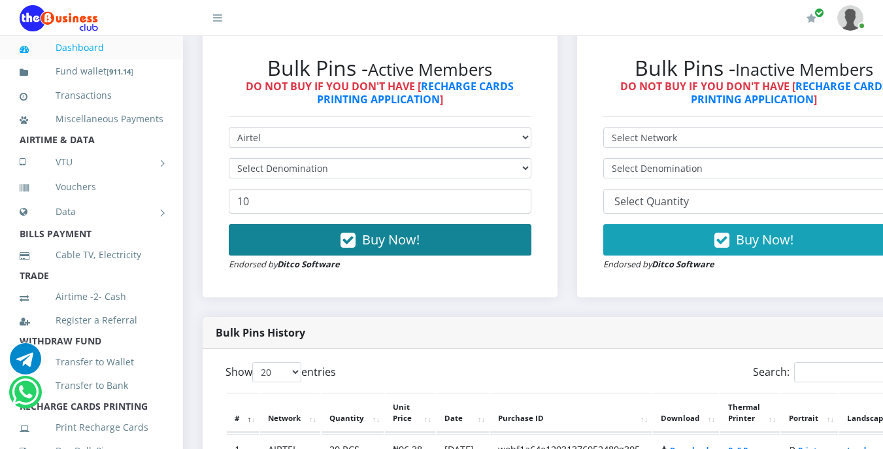
click at [384, 238] on span "Buy Now!" at bounding box center [390, 240] width 57 height 18
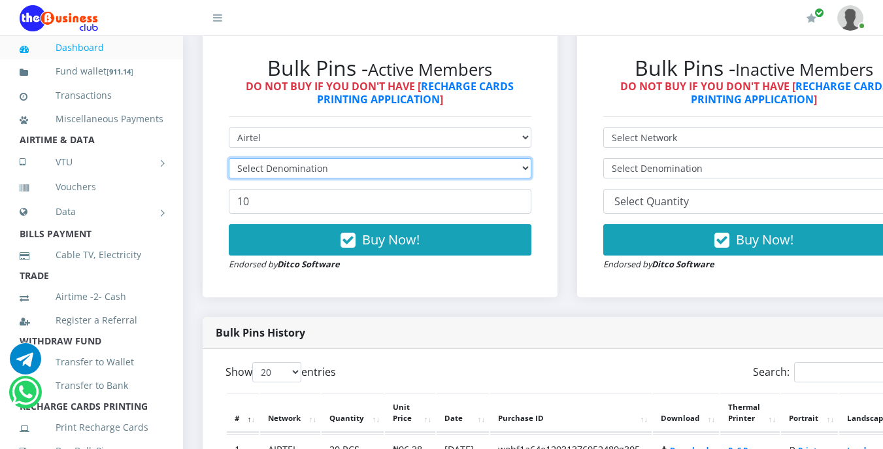
click at [308, 165] on select "Select Denomination" at bounding box center [380, 168] width 302 height 20
select select "963.8-1000"
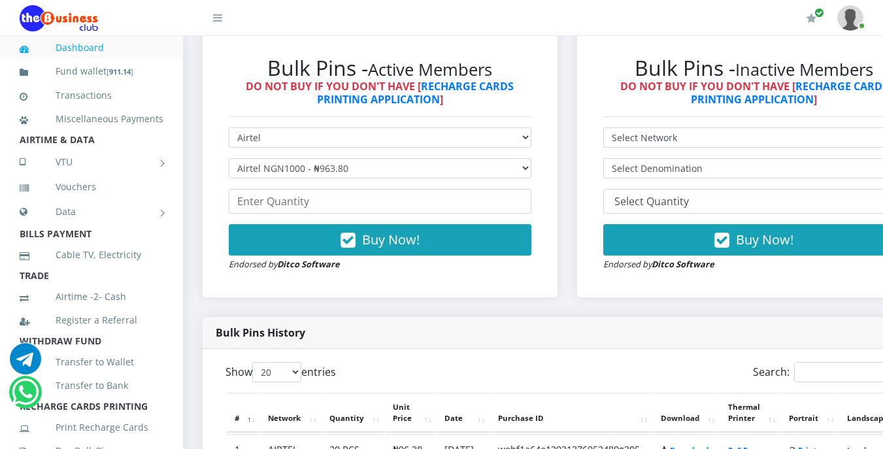
click at [397, 278] on div "Bulk Pins - Active Members DO NOT BUY IF YOU DON'T HAVE [ RECHARGE CARDS PRINTI…" at bounding box center [380, 163] width 329 height 242
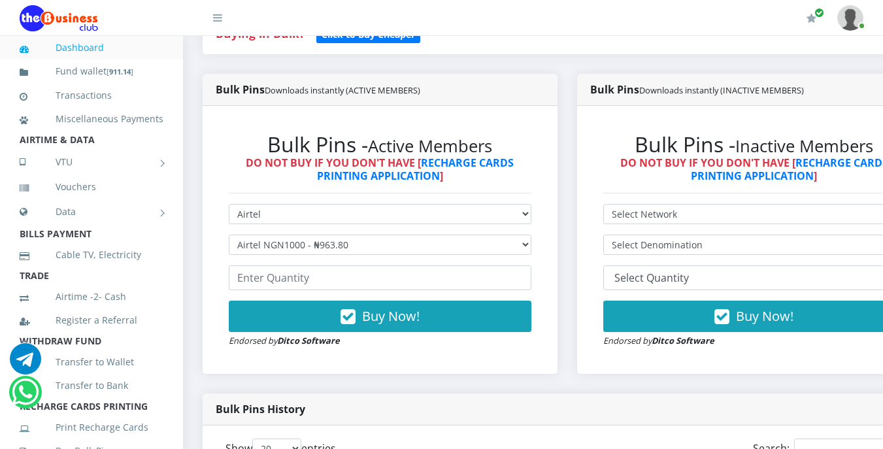
scroll to position [314, 0]
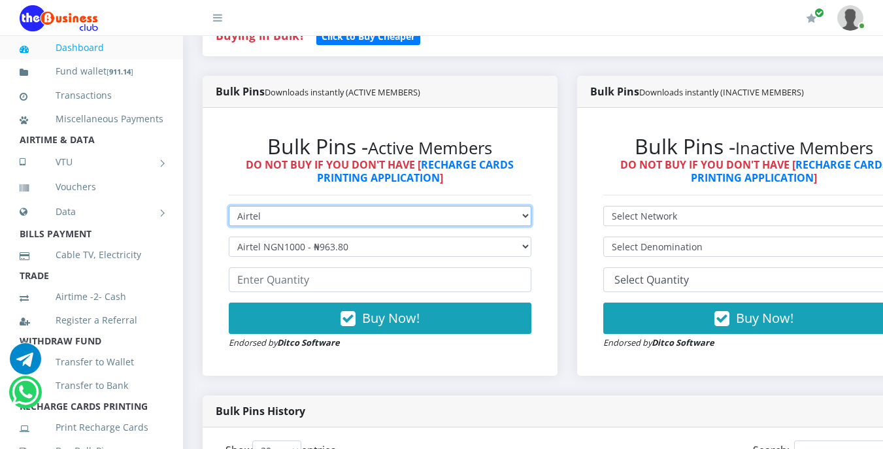
click at [268, 216] on select "Select Network MTN Globacom 9Mobile Airtel" at bounding box center [380, 216] width 302 height 20
select select "Glo"
click at [229, 208] on select "Select Network MTN Globacom 9Mobile Airtel" at bounding box center [380, 216] width 302 height 20
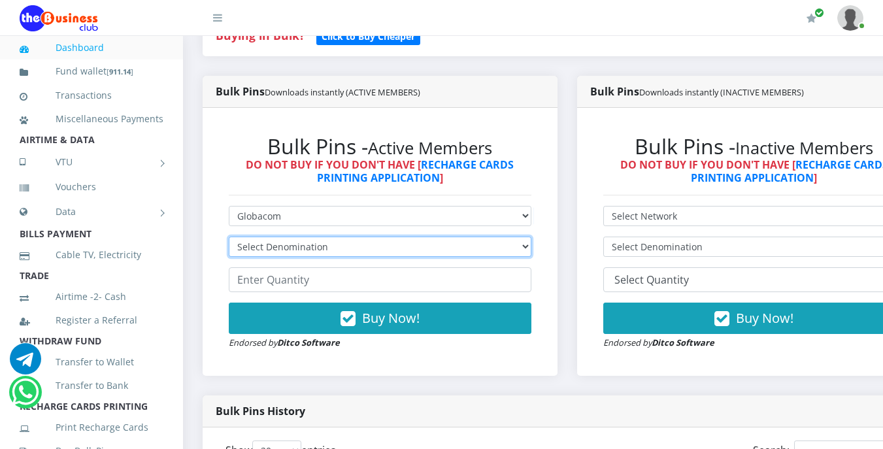
click at [318, 246] on select "Select Denomination Glo NGN100 - ₦96.55 Glo NGN200 - ₦193.10 Glo NGN500 - ₦482.…" at bounding box center [380, 247] width 302 height 20
select select "193.1-200"
click at [229, 238] on select "Select Denomination Glo NGN100 - ₦96.55 Glo NGN200 - ₦193.10 Glo NGN500 - ₦482.…" at bounding box center [380, 247] width 302 height 20
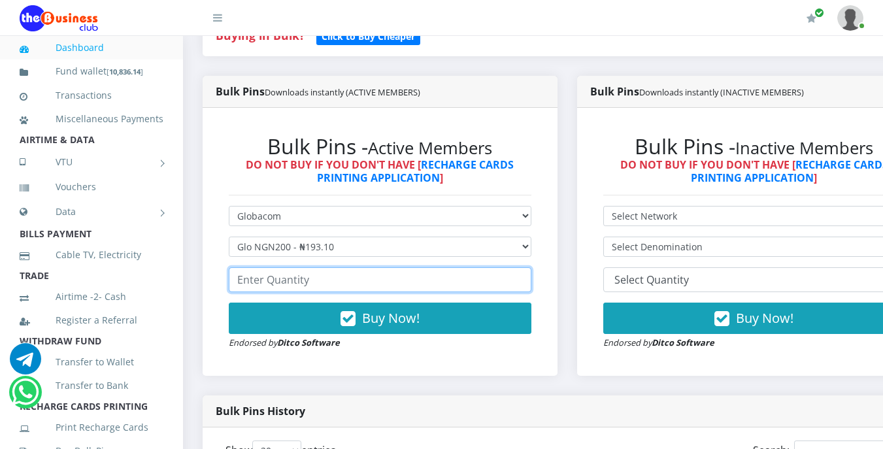
click at [315, 281] on input "number" at bounding box center [380, 279] width 302 height 25
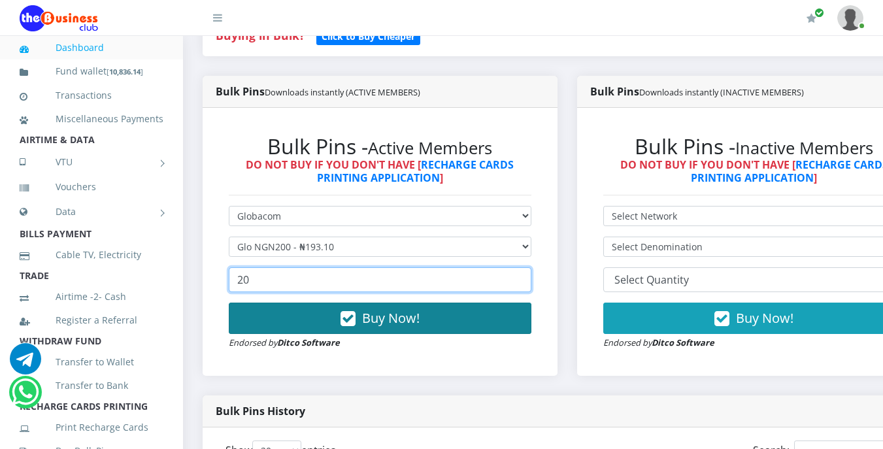
type input "20"
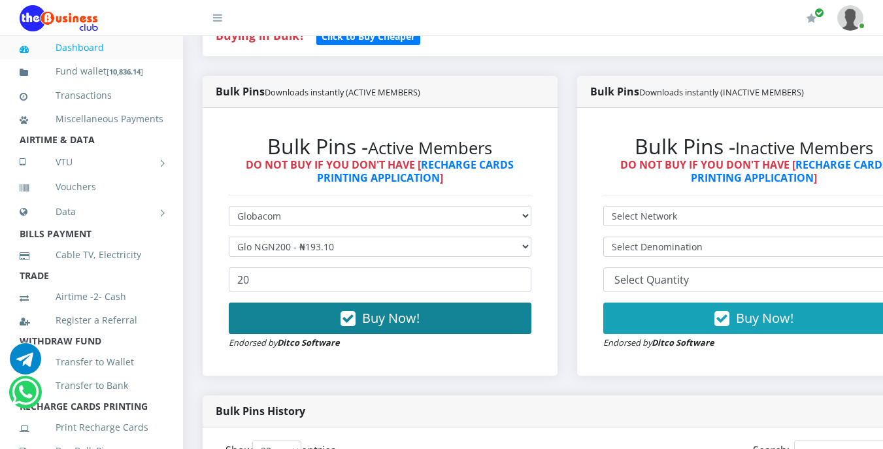
click at [366, 320] on span "Buy Now!" at bounding box center [390, 318] width 57 height 18
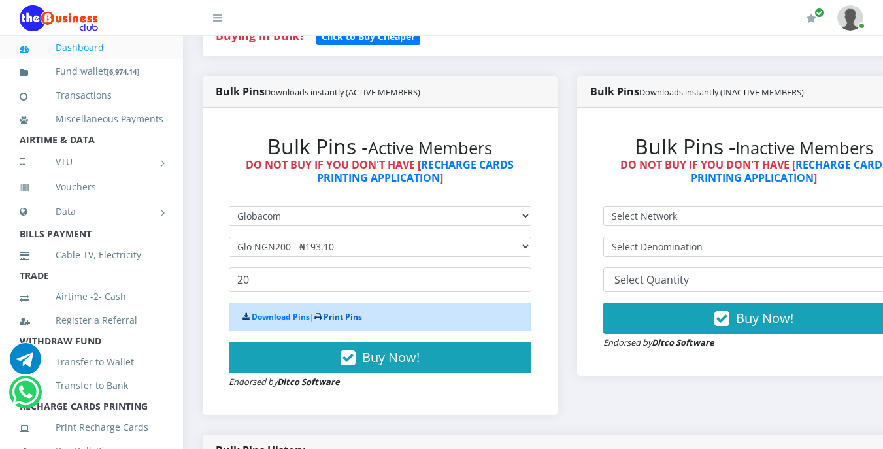
click at [351, 320] on link "Print Pins" at bounding box center [342, 316] width 39 height 11
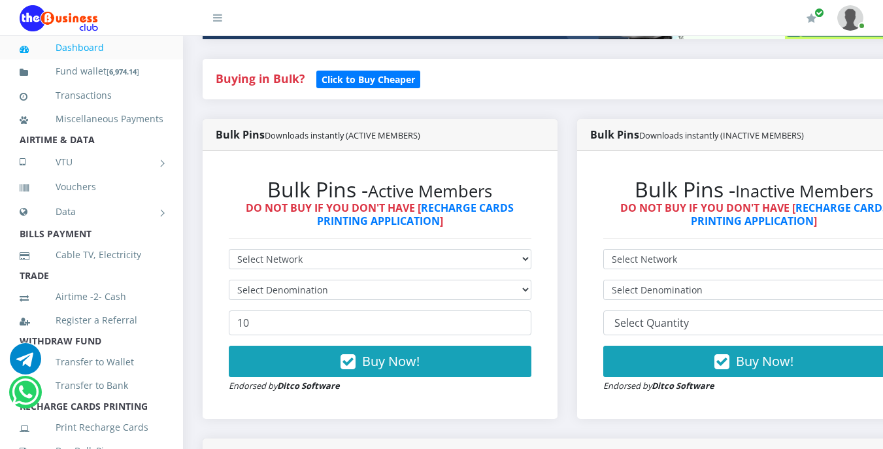
scroll to position [287, 0]
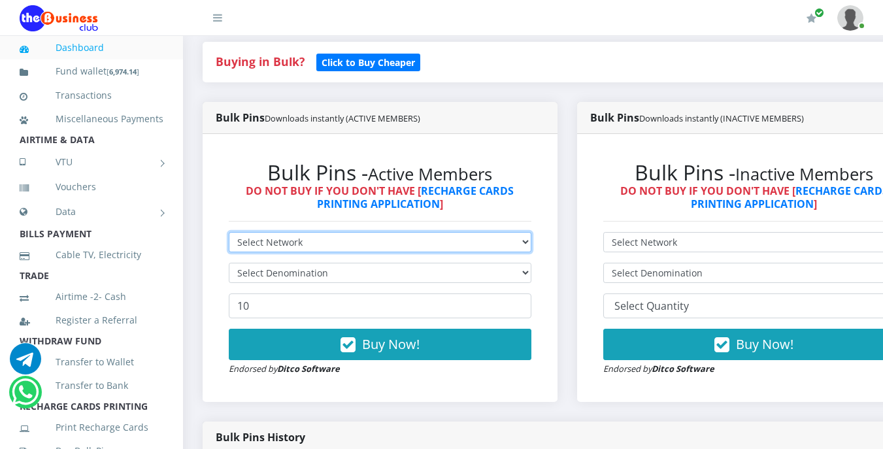
click at [312, 245] on select "Select Network MTN Globacom 9Mobile Airtel" at bounding box center [380, 242] width 302 height 20
select select "MTN"
click at [229, 234] on select "Select Network MTN Globacom 9Mobile Airtel" at bounding box center [380, 242] width 302 height 20
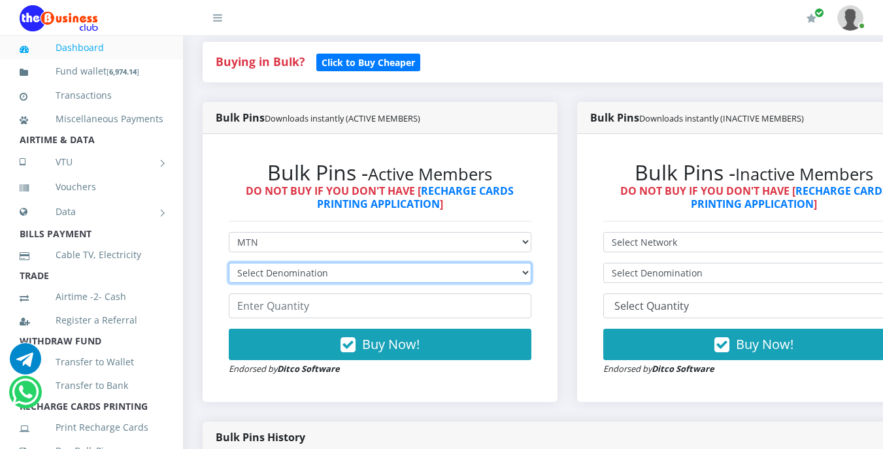
click at [312, 272] on select "Select Denomination MTN NGN100 - ₦96.99 MTN NGN200 - ₦193.98 MTN NGN400 - ₦387.…" at bounding box center [380, 273] width 302 height 20
select select "484.95-500"
click at [229, 265] on select "Select Denomination MTN NGN100 - ₦96.99 MTN NGN200 - ₦193.98 MTN NGN400 - ₦387.…" at bounding box center [380, 273] width 302 height 20
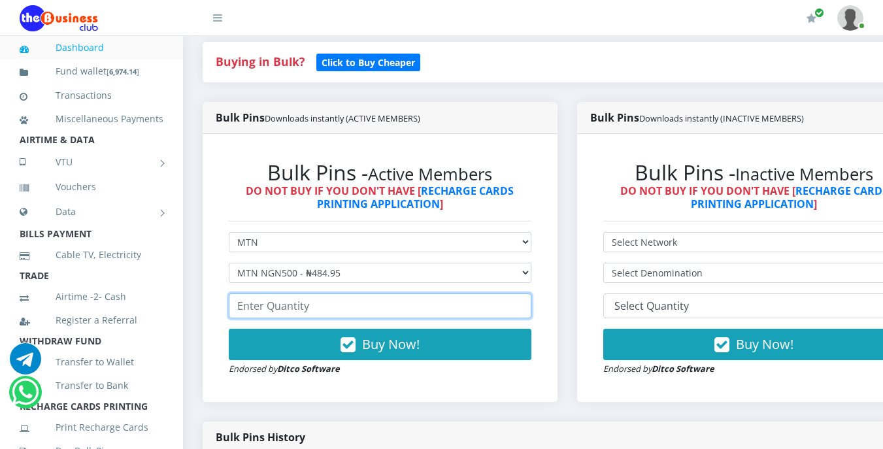
click at [320, 310] on input "number" at bounding box center [380, 305] width 302 height 25
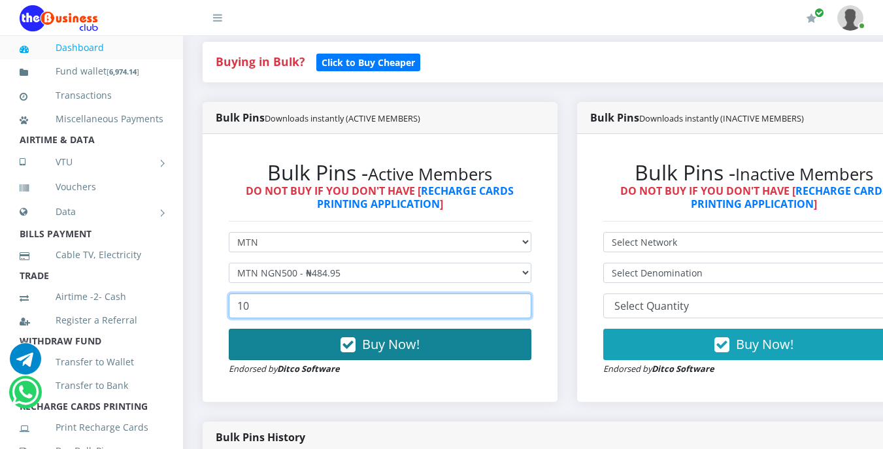
type input "10"
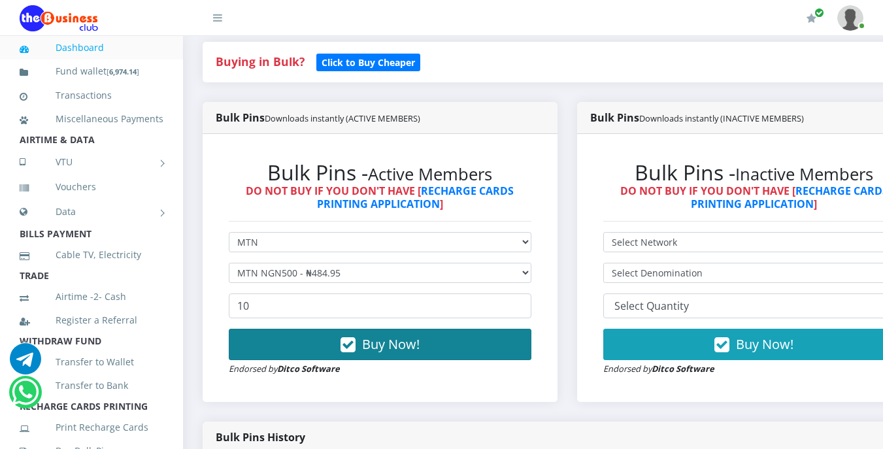
click at [368, 344] on span "Buy Now!" at bounding box center [390, 344] width 57 height 18
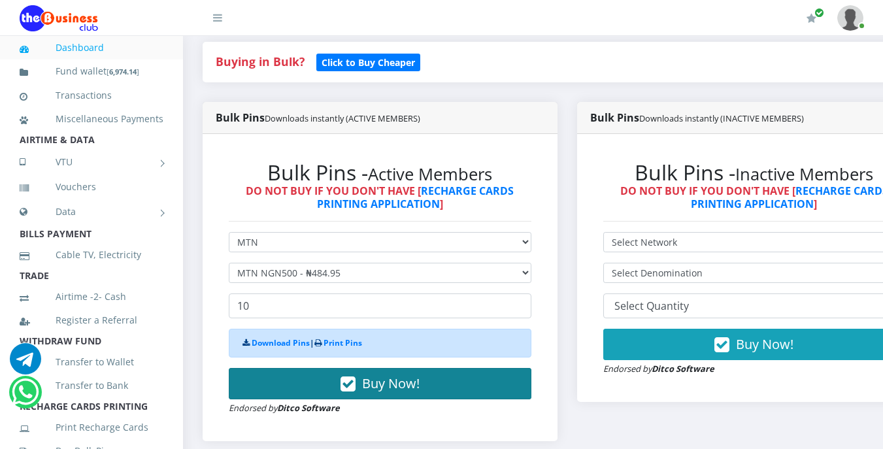
click at [368, 344] on div "Download Pins | Print Pins" at bounding box center [380, 343] width 302 height 29
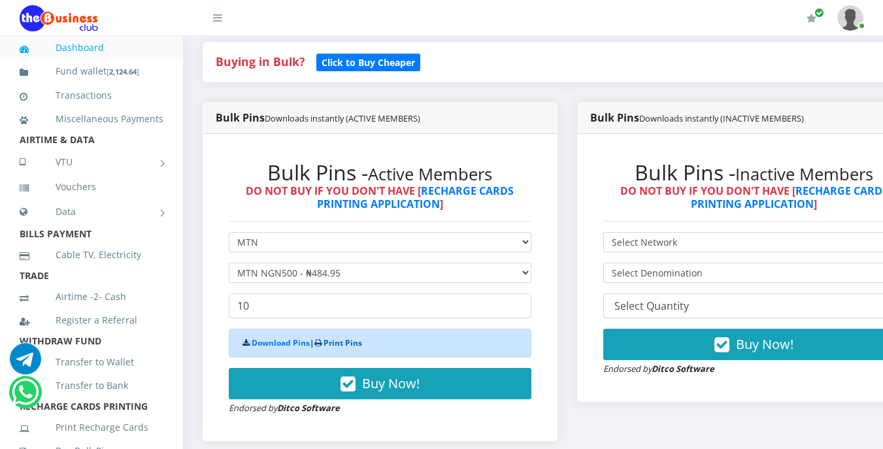
click at [361, 344] on link "Print Pins" at bounding box center [342, 342] width 39 height 11
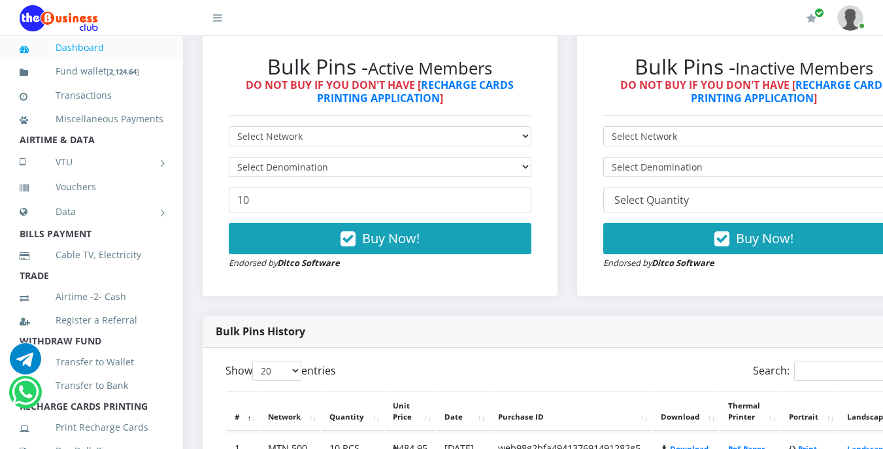
scroll to position [418, 0]
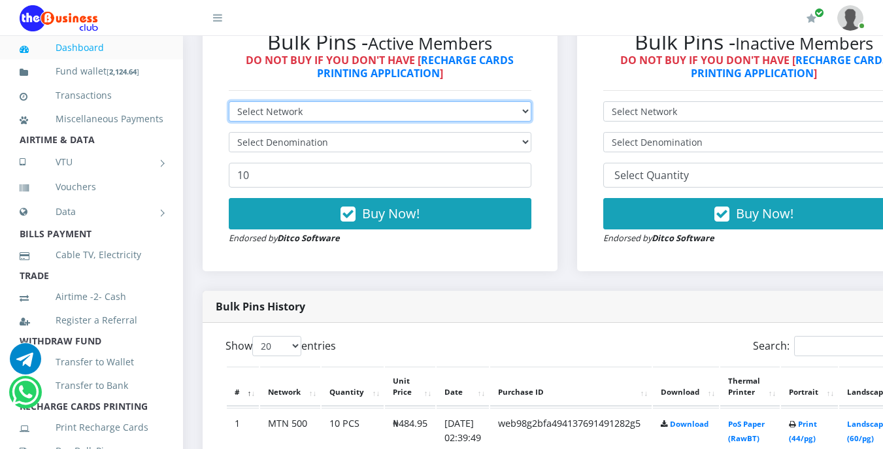
click at [321, 108] on select "Select Network MTN Globacom 9Mobile Airtel" at bounding box center [380, 111] width 302 height 20
select select "MTN"
click at [229, 103] on select "Select Network MTN Globacom 9Mobile Airtel" at bounding box center [380, 111] width 302 height 20
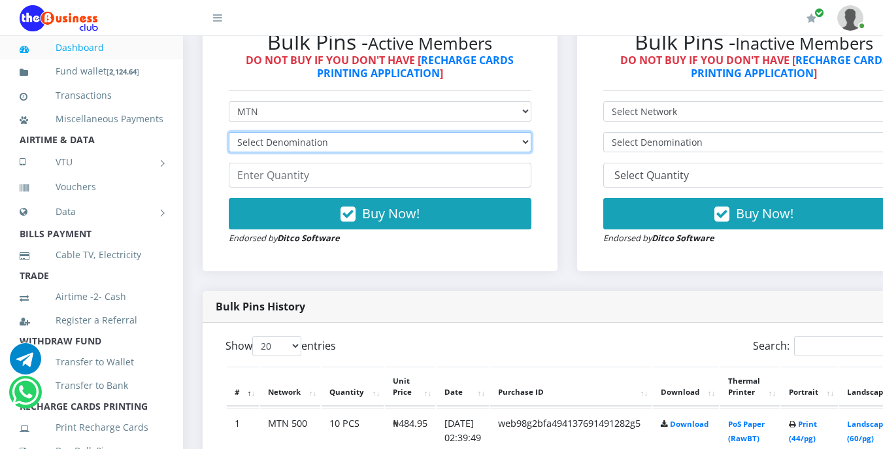
click at [313, 143] on select "Select Denomination MTN NGN100 - ₦96.99 MTN NGN200 - ₦193.98 MTN NGN400 - ₦387.…" at bounding box center [380, 142] width 302 height 20
select select "193.98-200"
click at [229, 134] on select "Select Denomination MTN NGN100 - ₦96.99 MTN NGN200 - ₦193.98 MTN NGN400 - ₦387.…" at bounding box center [380, 142] width 302 height 20
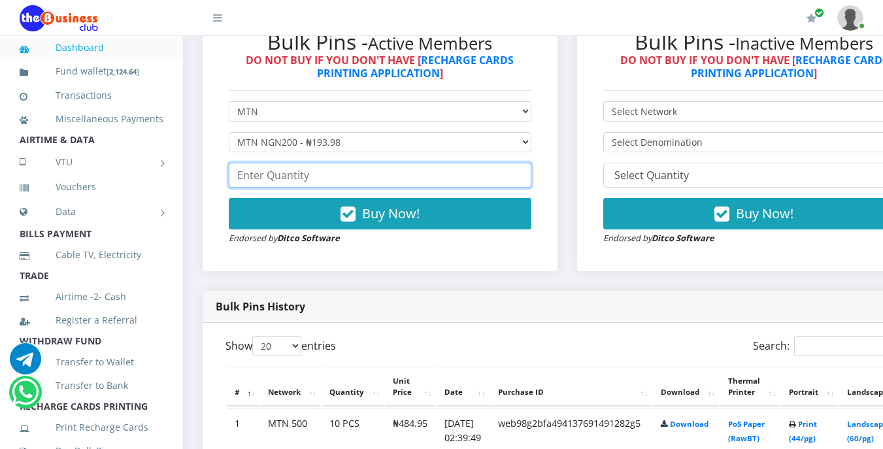
click at [325, 174] on input "number" at bounding box center [380, 175] width 302 height 25
type input "1"
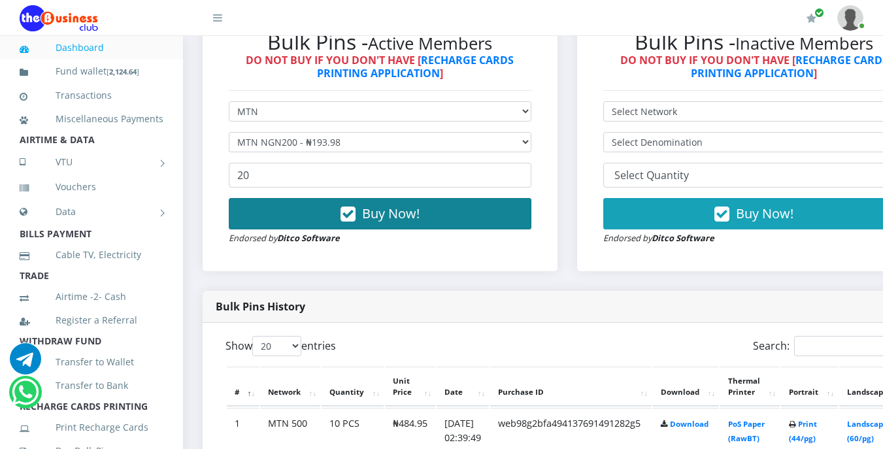
click at [365, 214] on button "Buy Now!" at bounding box center [380, 213] width 302 height 31
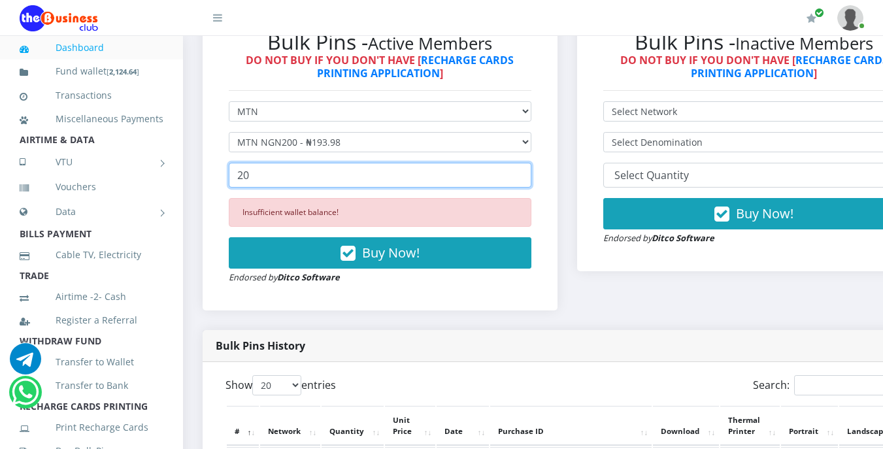
click at [245, 176] on input "20" at bounding box center [380, 175] width 302 height 25
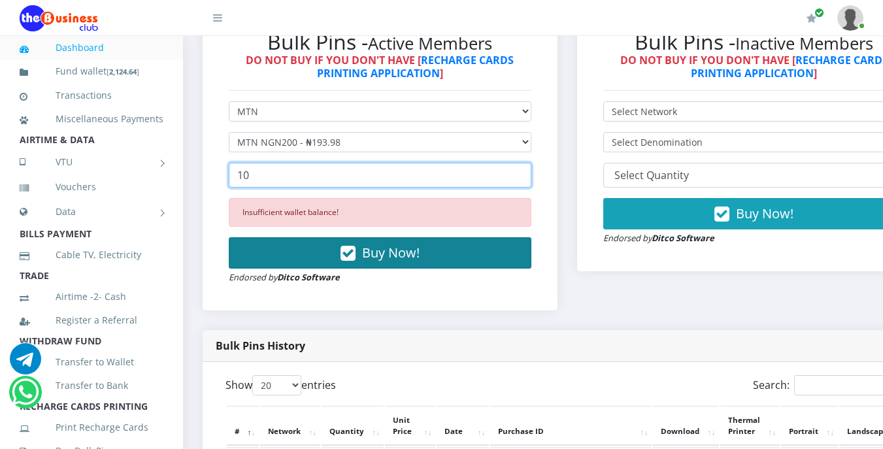
type input "10"
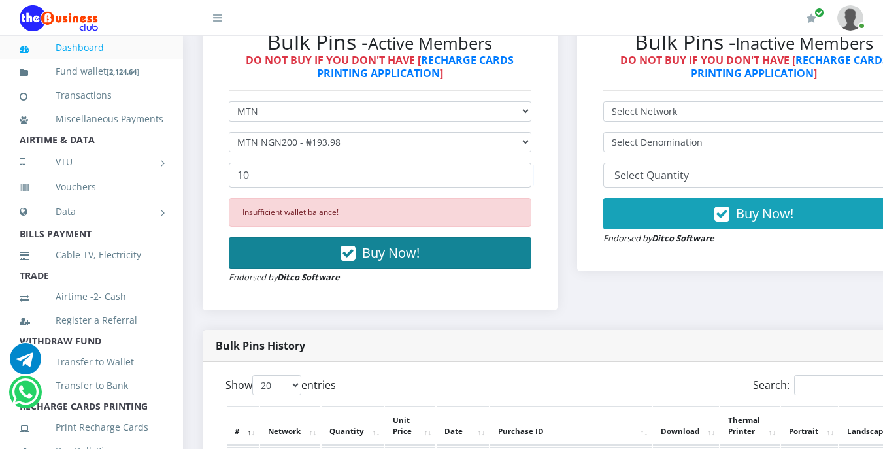
click at [378, 257] on span "Buy Now!" at bounding box center [390, 253] width 57 height 18
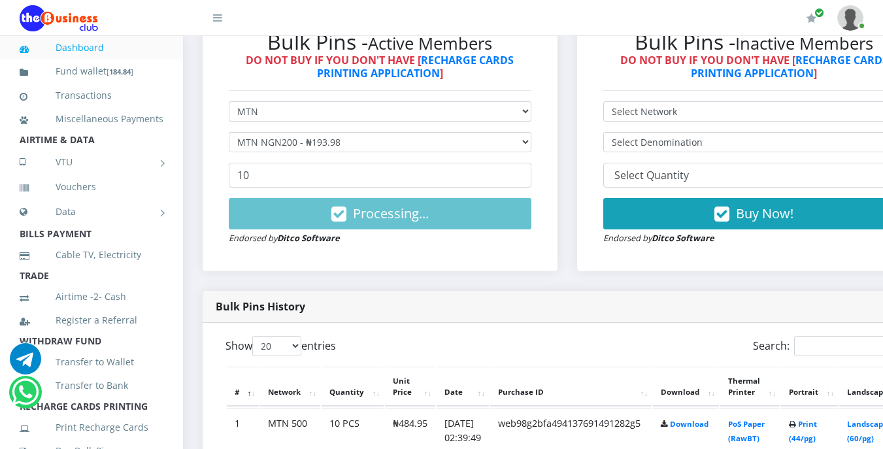
click at [378, 257] on div "Bulk Pins - Active Members DO NOT BUY IF YOU DON'T HAVE [ RECHARGE CARDS PRINTI…" at bounding box center [380, 137] width 329 height 242
click at [0, 223] on li "Data Shared Data Data Bundle" at bounding box center [91, 212] width 183 height 26
click at [0, 222] on li "Data Shared Data Data Bundle" at bounding box center [91, 212] width 183 height 26
click at [0, 222] on li "Data Data Data Shared Data Data Bundle" at bounding box center [91, 212] width 183 height 26
click at [0, 222] on li "Data Data Data Data Shared Data Data Bundle" at bounding box center [91, 212] width 183 height 26
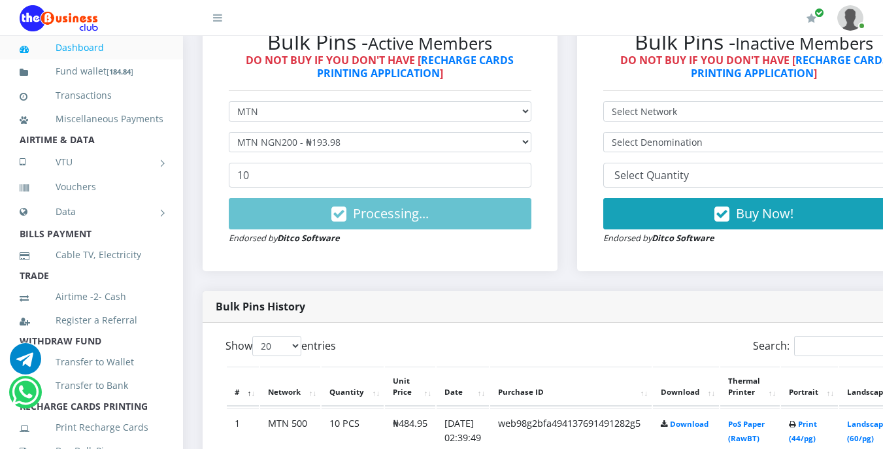
click at [0, 221] on li "Data Data Data Data Data Shared Data Data Bundle" at bounding box center [91, 212] width 183 height 26
click at [0, 221] on li "Data Data Data Data Data Data Shared Data Data Bundle" at bounding box center [91, 212] width 183 height 26
click at [0, 221] on li "Data Data Data Data Data Data Data Shared Data Data Bundle" at bounding box center [91, 212] width 183 height 26
click at [1, 216] on li "Data Data Data Data Data Data Data Data Shared Data Data Bundle" at bounding box center [91, 212] width 183 height 26
click at [6, 197] on li "Vouchers" at bounding box center [91, 187] width 183 height 24
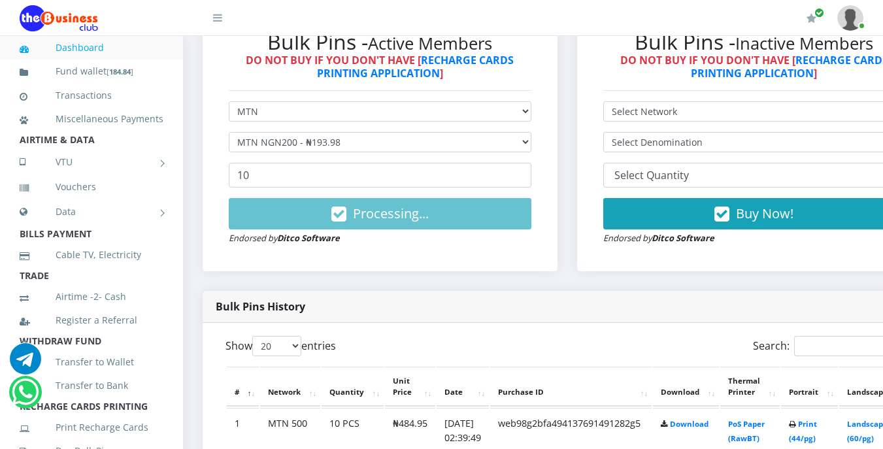
click at [6, 197] on li "Vouchers" at bounding box center [91, 187] width 183 height 24
click at [5, 175] on li "VTU Nigerian VTU International VTU" at bounding box center [91, 162] width 183 height 26
click at [0, 175] on li "VTU VTU Nigerian VTU International VTU" at bounding box center [91, 162] width 183 height 26
click at [0, 175] on li "VTU VTU VTU Nigerian VTU International VTU" at bounding box center [91, 162] width 183 height 26
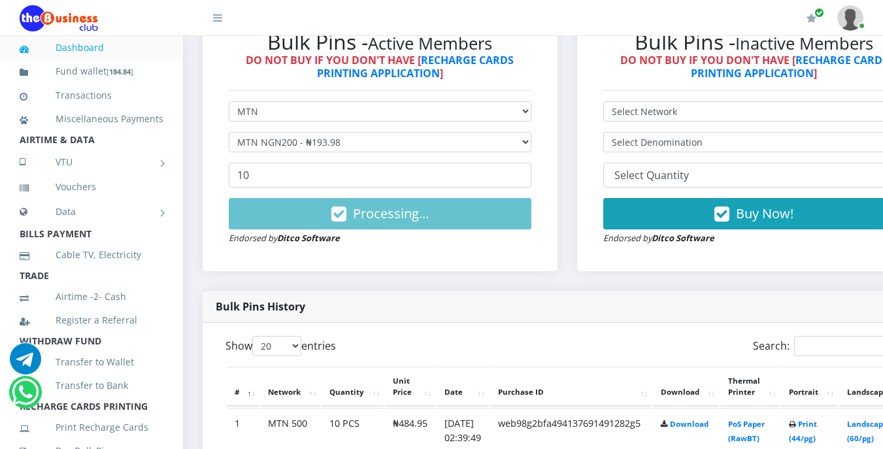
click at [0, 167] on li "VTU VTU VTU VTU Nigerian VTU International VTU" at bounding box center [91, 162] width 183 height 26
click at [0, 167] on li "VTU VTU VTU VTU VTU VTU Nigerian VTU International VTU" at bounding box center [91, 162] width 183 height 26
click at [0, 167] on li "VTU VTU VTU VTU VTU VTU VTU Nigerian VTU International VTU" at bounding box center [91, 162] width 183 height 26
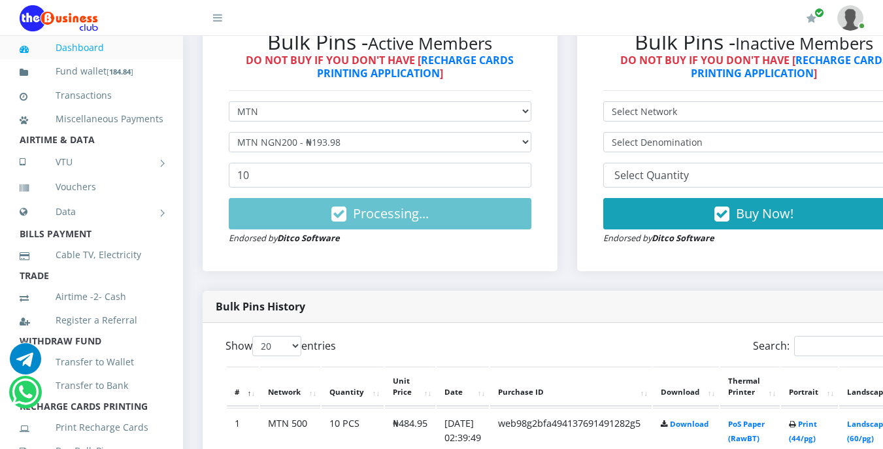
click at [0, 167] on li "VTU VTU VTU VTU VTU VTU VTU VTU VTU Nigerian VTU International VTU" at bounding box center [91, 162] width 183 height 26
click at [0, 167] on li "VTU VTU VTU VTU VTU VTU VTU VTU VTU VTU Nigerian VTU International VTU" at bounding box center [91, 162] width 183 height 26
click at [0, 167] on li "VTU VTU VTU VTU VTU VTU VTU VTU VTU VTU VTU Nigerian VTU International VTU" at bounding box center [91, 162] width 183 height 26
click at [0, 167] on li "VTU VTU VTU VTU VTU VTU VTU VTU VTU VTU VTU VTU VTU Nigerian VTU International …" at bounding box center [91, 162] width 183 height 26
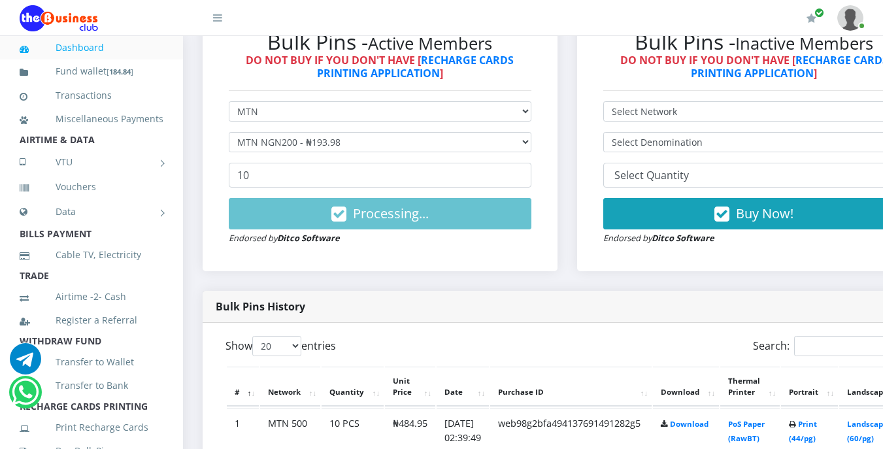
click at [0, 167] on li "VTU VTU VTU VTU VTU VTU VTU VTU VTU VTU VTU VTU VTU VTU Nigerian VTU Internatio…" at bounding box center [91, 162] width 183 height 26
click at [0, 167] on li "VTU VTU VTU VTU VTU VTU VTU VTU VTU VTU VTU VTU VTU VTU VTU VTU VTU Nigerian VT…" at bounding box center [91, 162] width 183 height 26
click at [0, 167] on li "VTU VTU VTU VTU VTU VTU VTU VTU VTU VTU VTU VTU VTU VTU VTU VTU VTU VTU Nigeria…" at bounding box center [91, 162] width 183 height 26
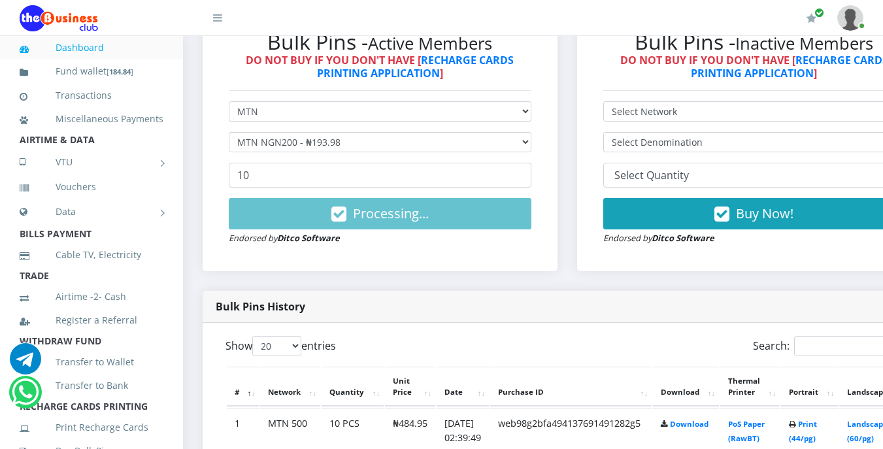
click at [0, 167] on li "VTU VTU VTU VTU VTU VTU VTU VTU VTU VTU VTU VTU VTU VTU VTU VTU VTU VTU VTU Nig…" at bounding box center [91, 162] width 183 height 26
click at [0, 167] on li "VTU VTU VTU VTU VTU VTU VTU VTU VTU VTU VTU VTU VTU VTU VTU VTU VTU VTU VTU VTU…" at bounding box center [91, 162] width 183 height 26
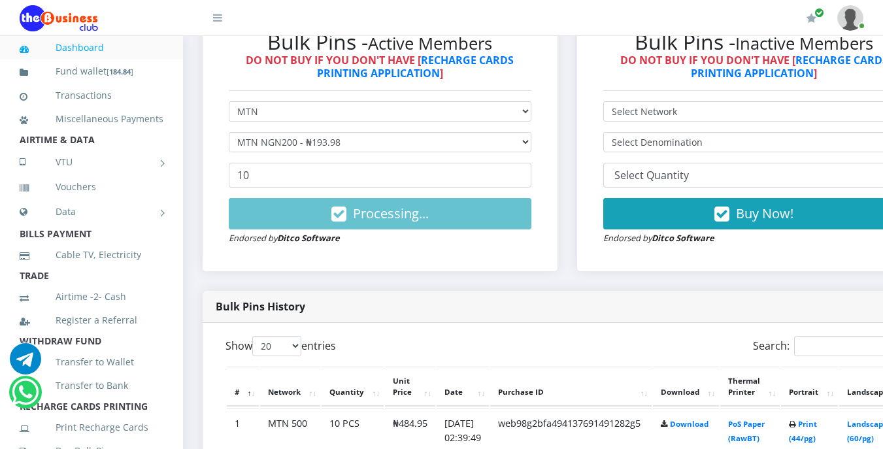
click at [0, 167] on li "VTU VTU VTU VTU VTU VTU VTU VTU VTU VTU VTU VTU VTU VTU VTU VTU VTU VTU VTU VTU…" at bounding box center [91, 162] width 183 height 26
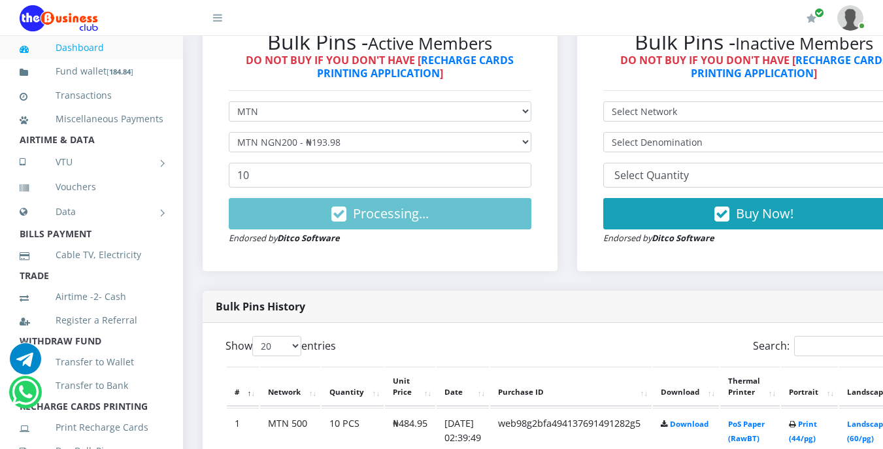
click at [0, 167] on li "VTU VTU VTU VTU VTU VTU VTU VTU VTU VTU VTU VTU VTU VTU VTU VTU VTU VTU VTU VTU…" at bounding box center [91, 162] width 183 height 26
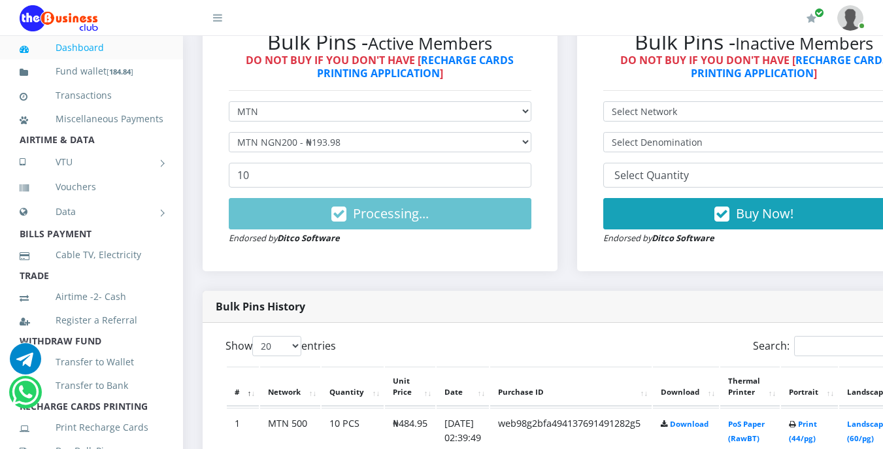
click at [0, 167] on li "VTU VTU VTU VTU VTU VTU VTU VTU VTU VTU VTU VTU VTU VTU VTU VTU VTU VTU VTU VTU…" at bounding box center [91, 162] width 183 height 26
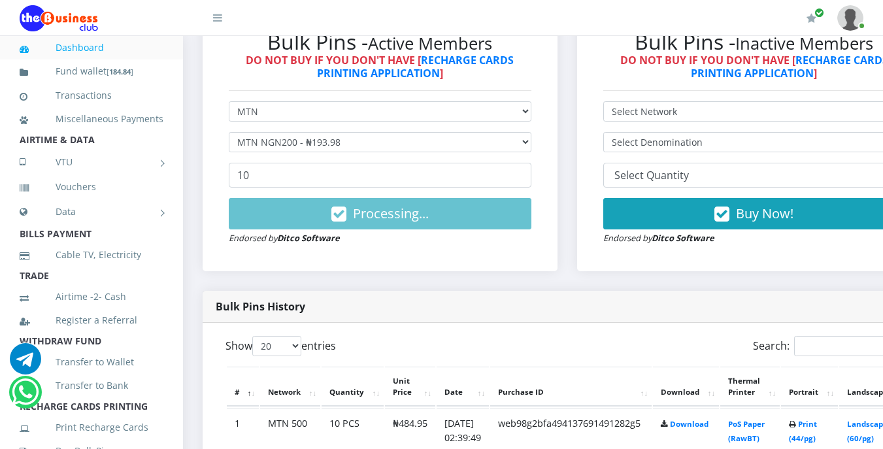
click at [0, 167] on li "VTU VTU VTU VTU VTU VTU VTU VTU VTU VTU VTU VTU VTU VTU VTU VTU VTU VTU VTU VTU…" at bounding box center [91, 162] width 183 height 26
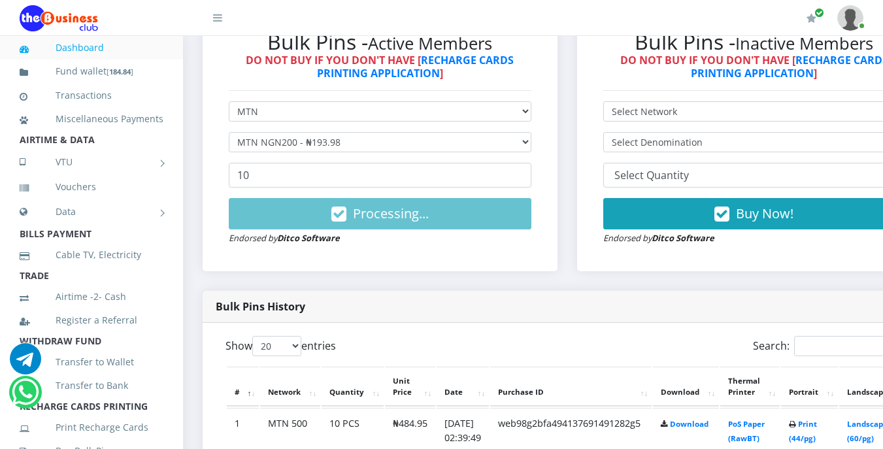
click at [0, 167] on li "VTU VTU VTU VTU VTU VTU VTU VTU VTU VTU VTU VTU VTU VTU VTU VTU VTU VTU VTU VTU…" at bounding box center [91, 162] width 183 height 26
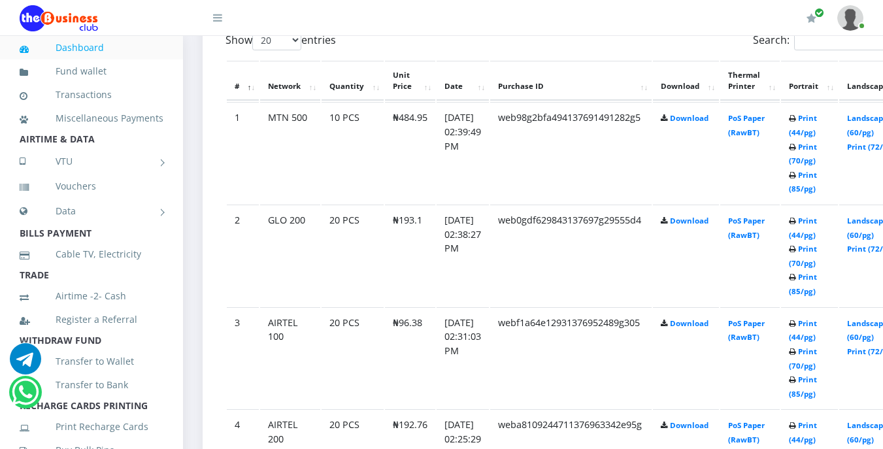
scroll to position [717, 0]
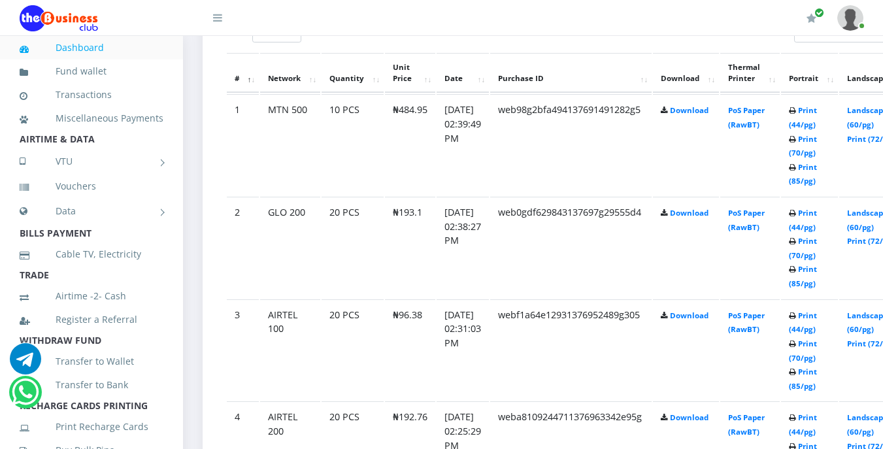
click at [383, 338] on td "20 PCS" at bounding box center [352, 349] width 62 height 101
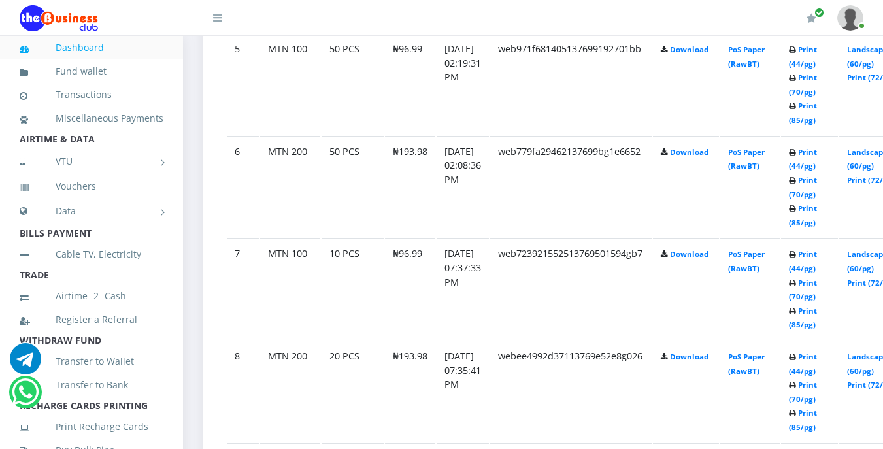
scroll to position [1214, 0]
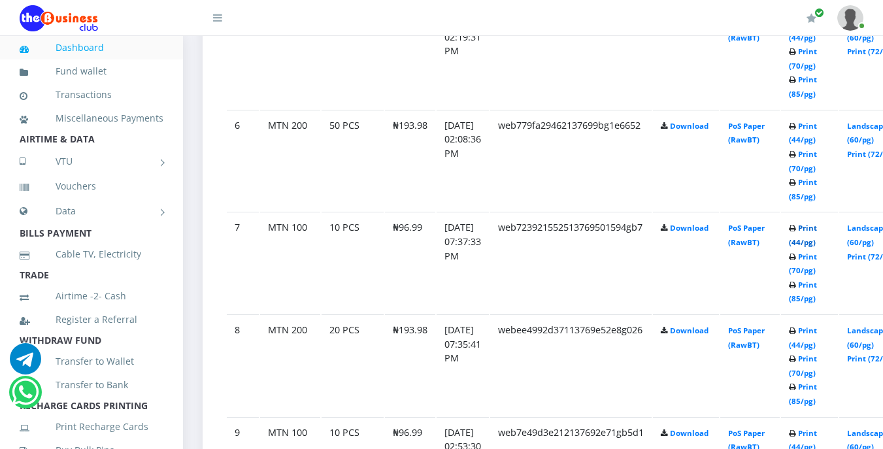
click at [817, 229] on link "Print (44/pg)" at bounding box center [803, 235] width 28 height 24
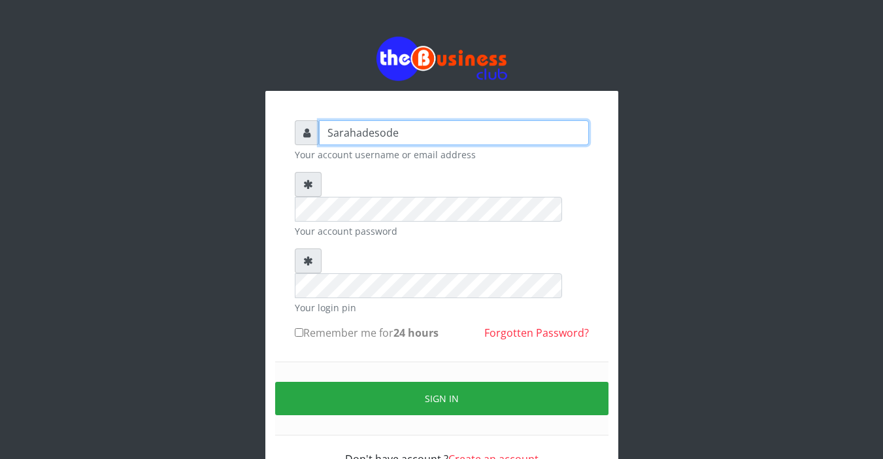
click at [389, 136] on input "Sarahadesode" at bounding box center [454, 132] width 270 height 25
type input "e"
type input "Sarahadesode"
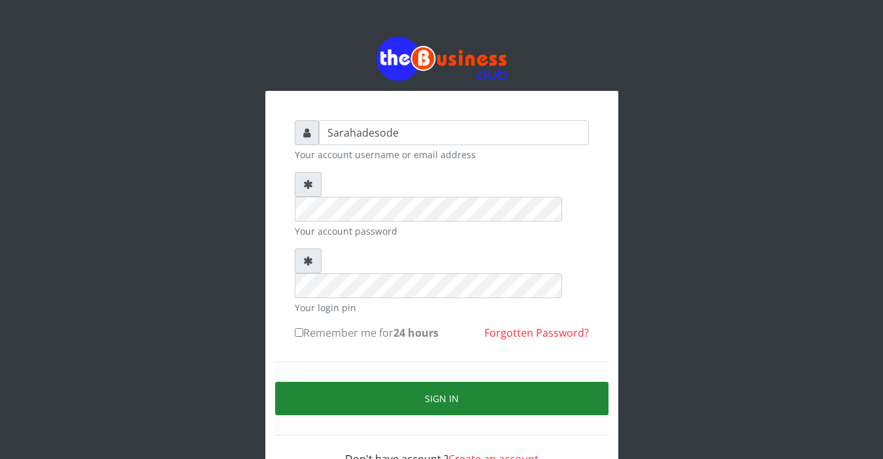
click at [439, 382] on button "Sign in" at bounding box center [441, 398] width 333 height 33
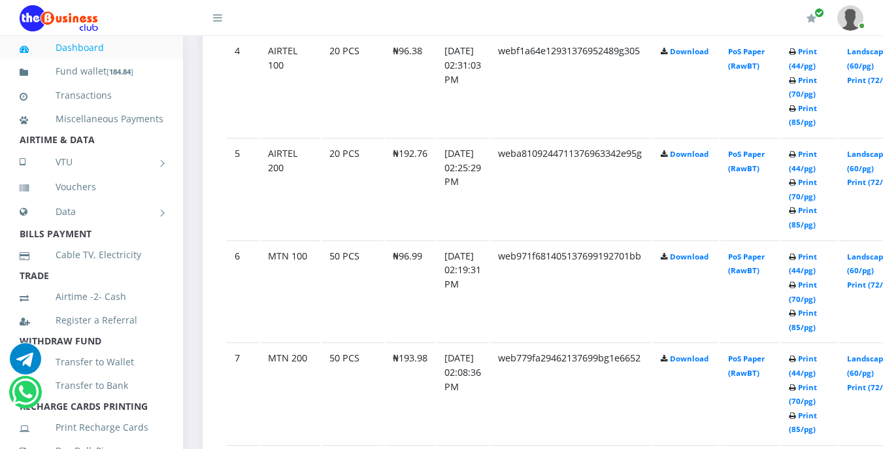
scroll to position [1124, 0]
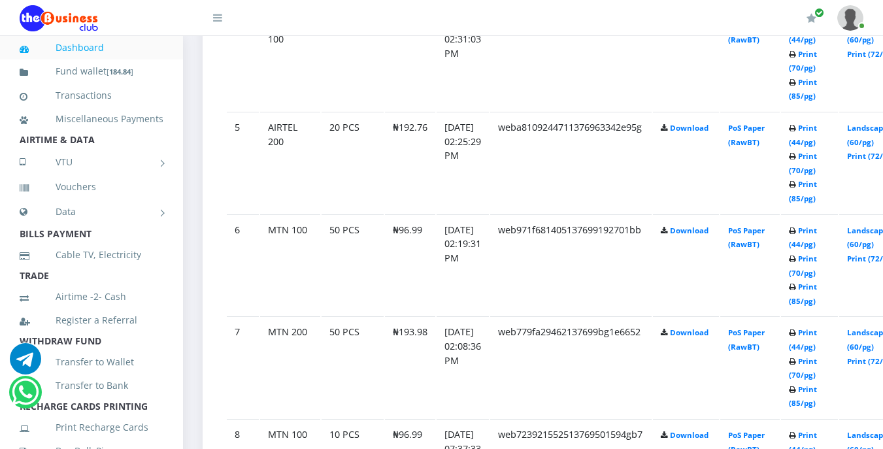
click at [815, 336] on b "Print (44/pg) Print (70/pg) Print (85/pg)" at bounding box center [803, 367] width 28 height 80
click at [817, 336] on link "Print (44/pg)" at bounding box center [803, 339] width 28 height 24
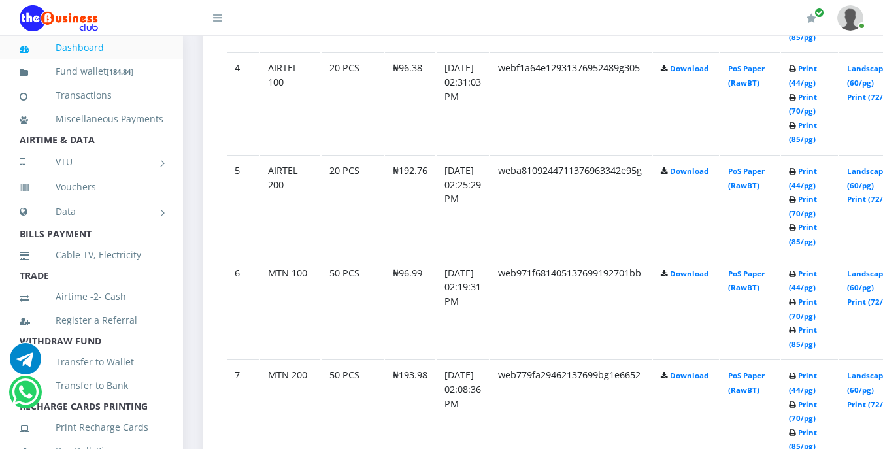
scroll to position [1124, 0]
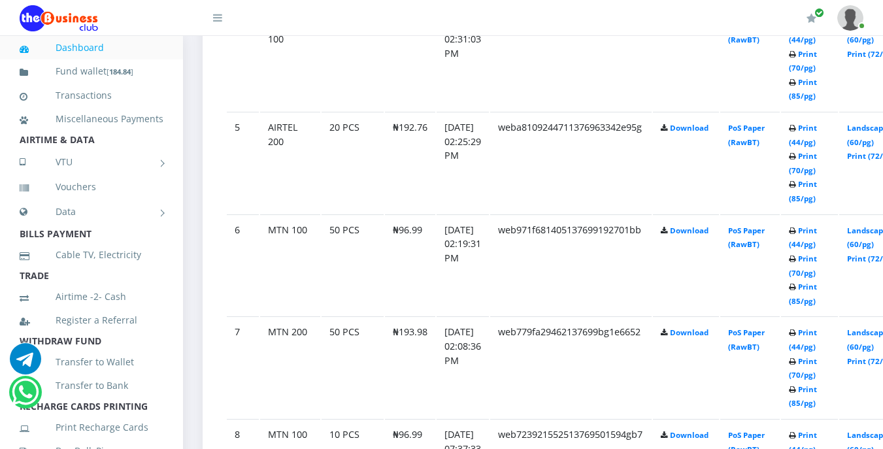
click at [341, 103] on td "20 PCS" at bounding box center [352, 59] width 62 height 101
click at [817, 235] on link "Print (44/pg)" at bounding box center [803, 237] width 28 height 24
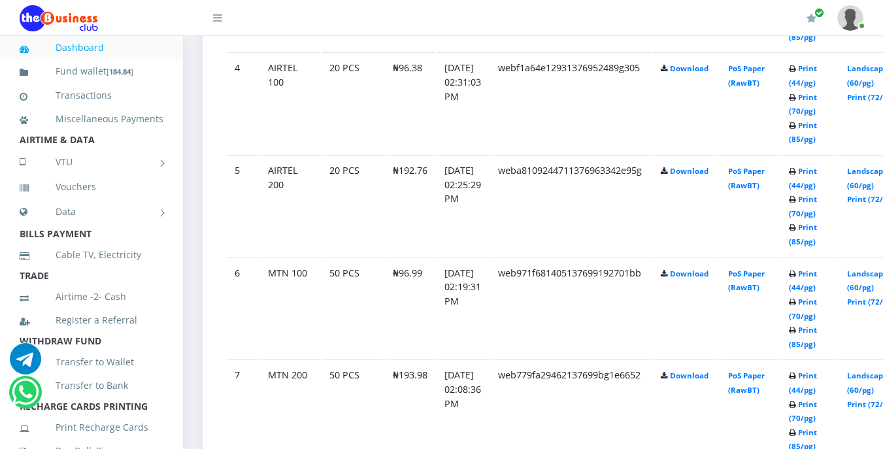
scroll to position [1124, 0]
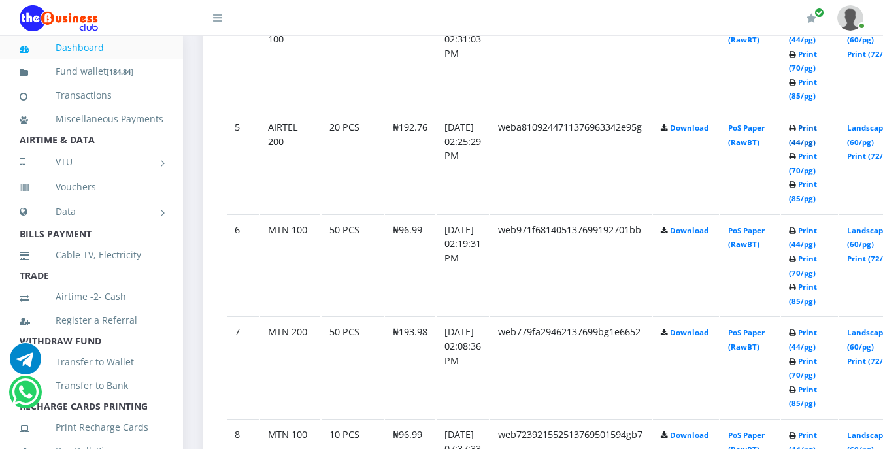
click at [817, 131] on link "Print (44/pg)" at bounding box center [803, 135] width 28 height 24
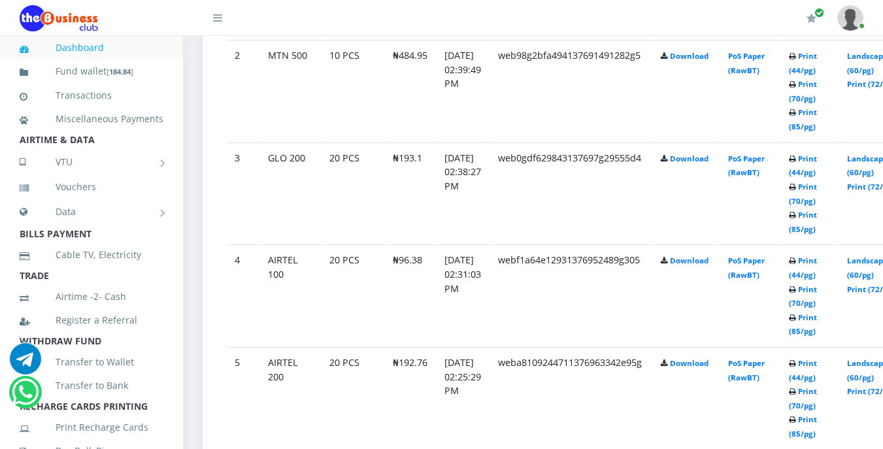
scroll to position [915, 0]
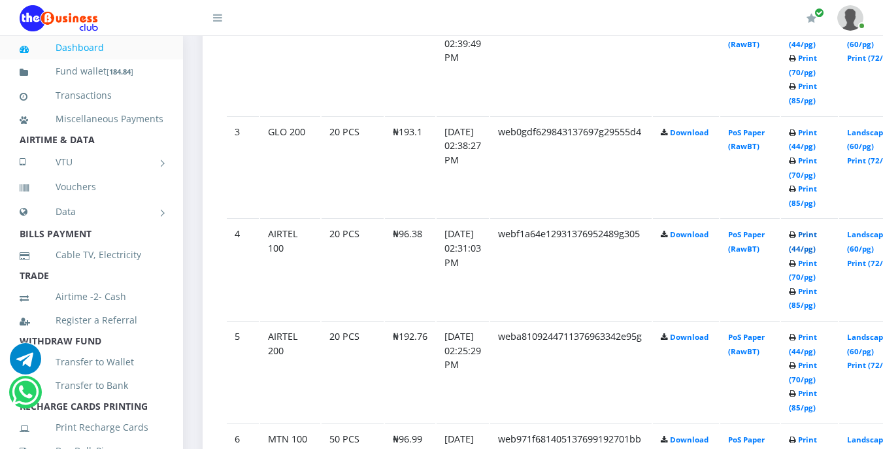
click at [817, 238] on link "Print (44/pg)" at bounding box center [803, 241] width 28 height 24
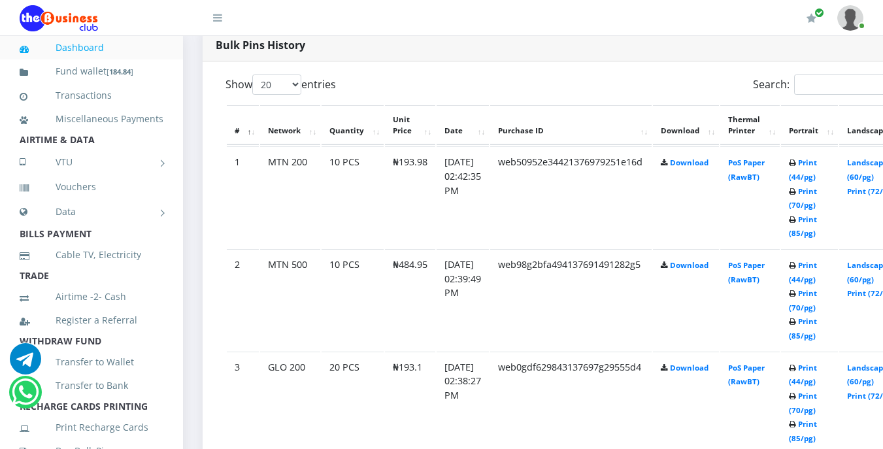
scroll to position [706, 0]
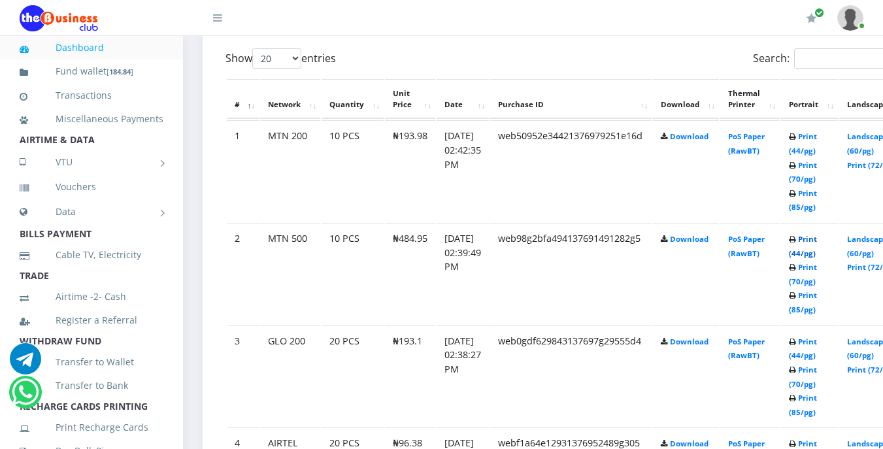
click at [817, 242] on link "Print (44/pg)" at bounding box center [803, 246] width 28 height 24
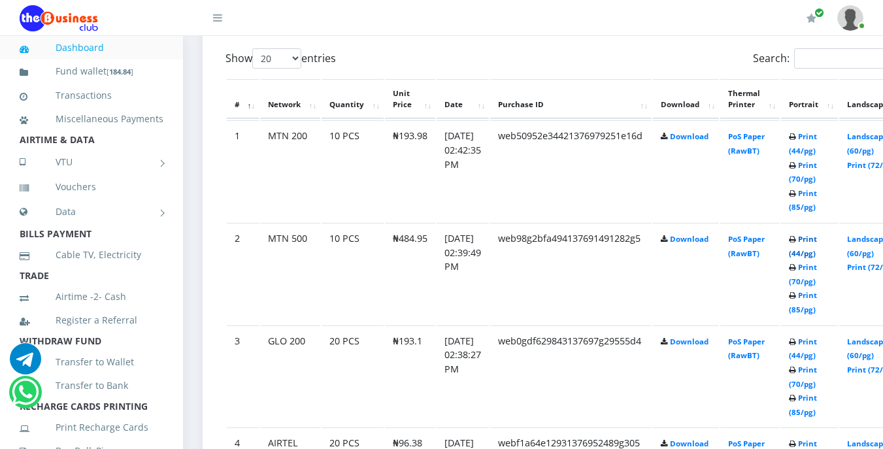
click at [817, 242] on link "Print (44/pg)" at bounding box center [803, 246] width 28 height 24
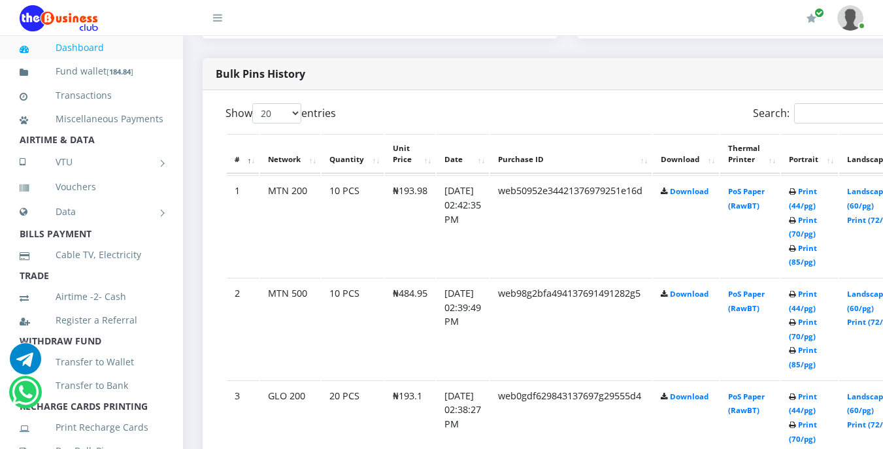
click at [677, 248] on td "Download" at bounding box center [686, 225] width 66 height 101
click at [817, 194] on link "Print (44/pg)" at bounding box center [803, 198] width 28 height 24
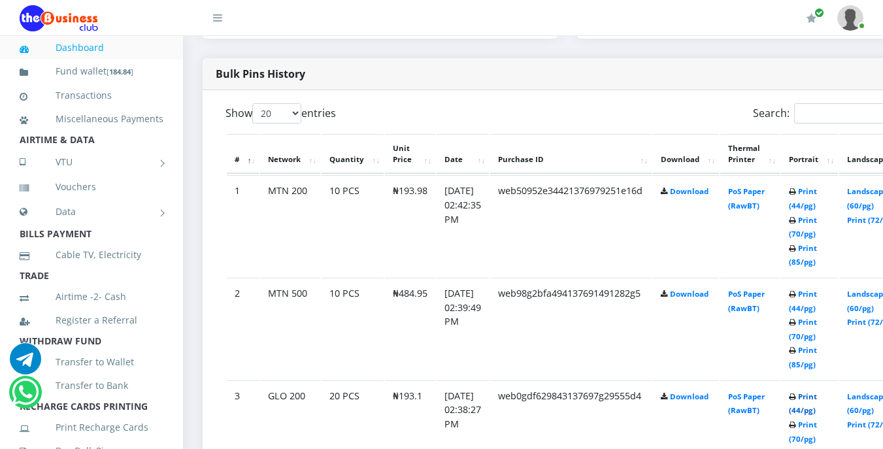
click at [817, 397] on link "Print (44/pg)" at bounding box center [803, 403] width 28 height 24
